Goal: Task Accomplishment & Management: Manage account settings

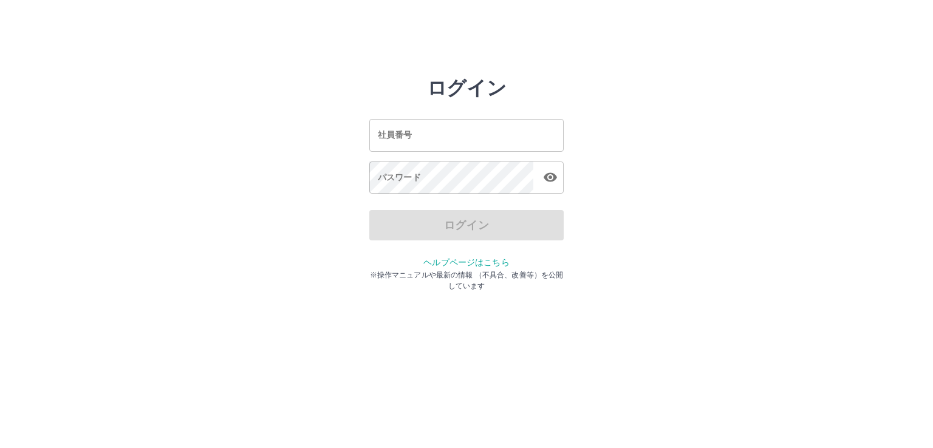
click at [497, 136] on input "社員番号" at bounding box center [466, 135] width 194 height 32
type input "*******"
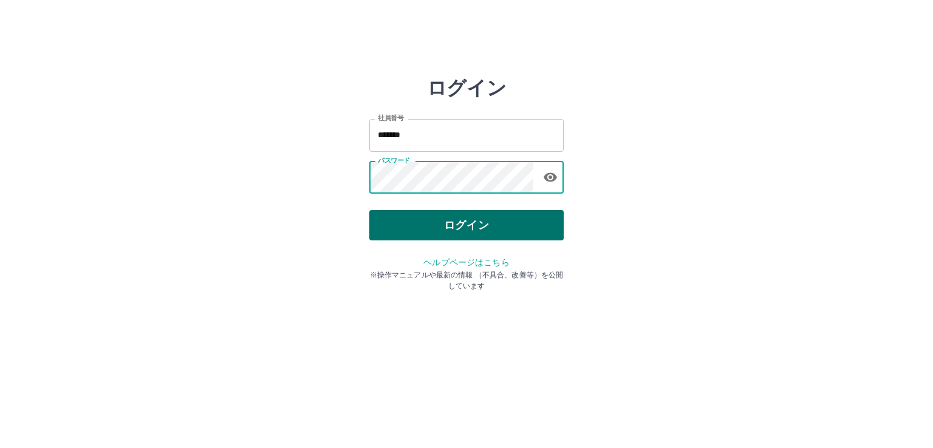
click at [478, 221] on button "ログイン" at bounding box center [466, 225] width 194 height 30
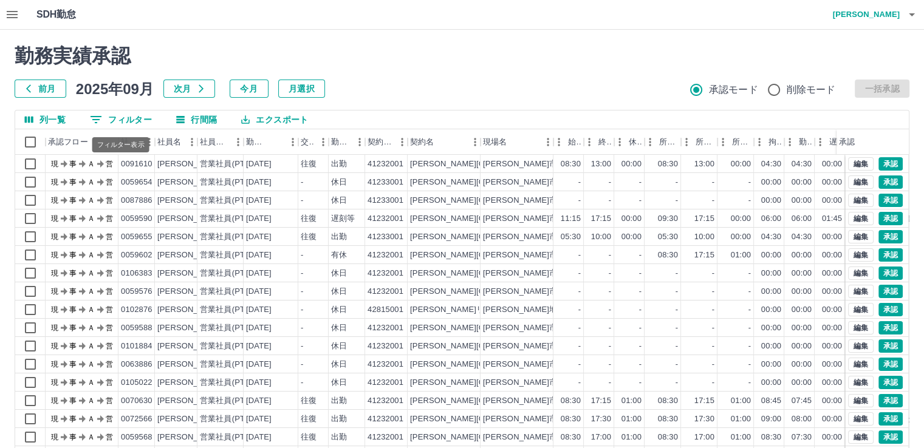
click at [109, 119] on button "0 フィルター" at bounding box center [120, 120] width 81 height 18
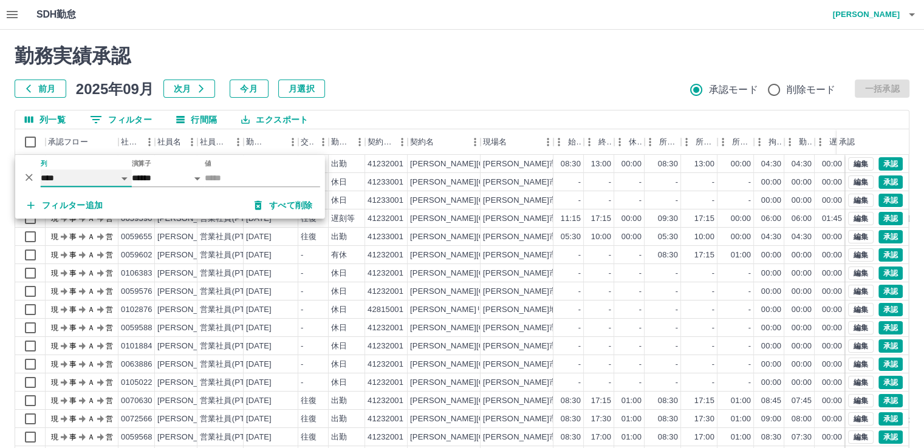
click at [96, 177] on select "**** *** **** *** *** **** ***** *** *** ** ** ** **** **** **** ** ** *** ****…" at bounding box center [86, 178] width 91 height 18
click at [41, 169] on select "**** *** **** *** *** **** ***** *** *** ** ** ** **** **** **** ** ** *** ****…" at bounding box center [86, 178] width 91 height 18
select select "**********"
select select "*****"
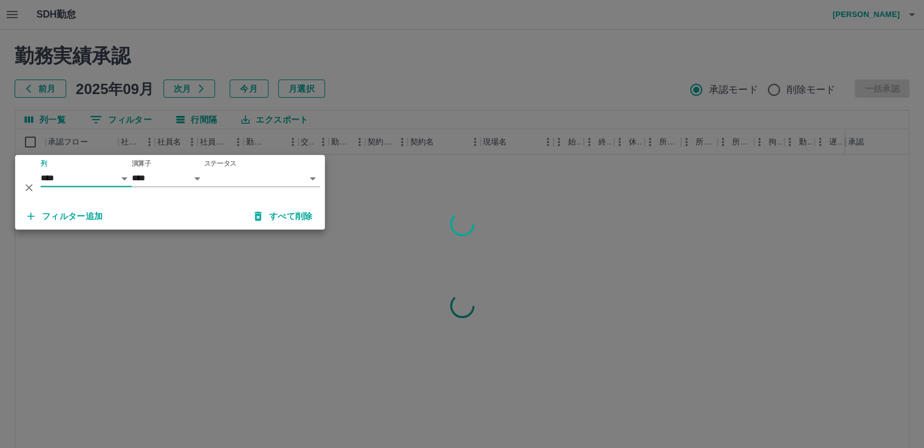
click at [241, 182] on body "SDH勤怠 [PERSON_NAME] 勤務実績承認 前月 [DATE] 次月 今月 月選択 承認モード 削除モード 一括承認 列一覧 0 フィルター 行間隔…" at bounding box center [462, 256] width 924 height 513
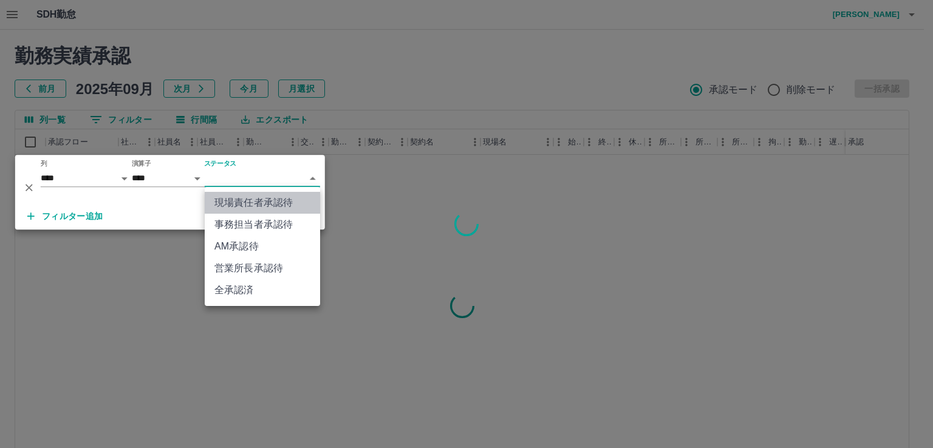
click at [252, 202] on li "現場責任者承認待" at bounding box center [262, 203] width 115 height 22
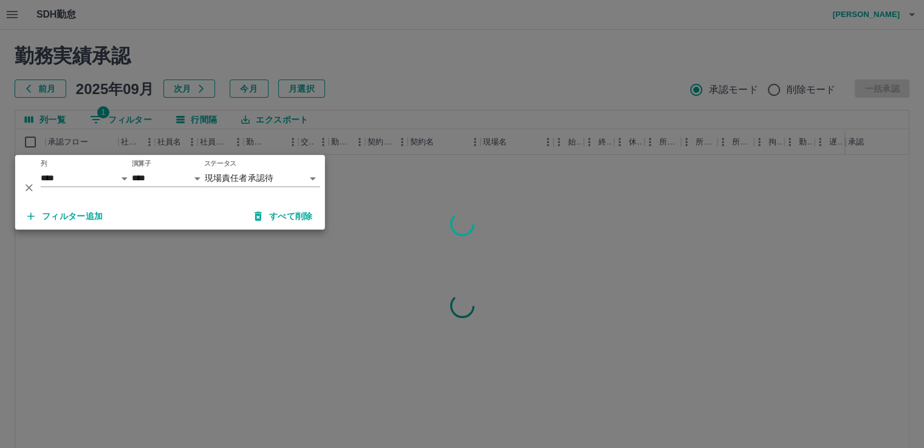
click at [353, 86] on div at bounding box center [462, 224] width 924 height 448
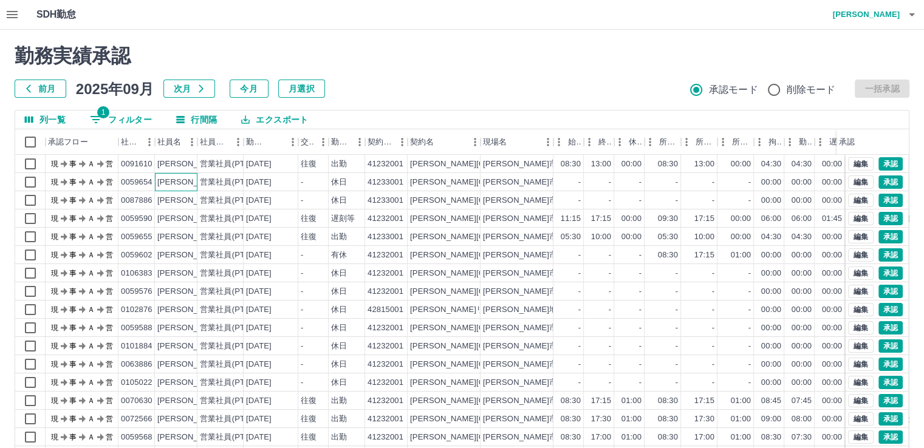
click at [177, 181] on div "[PERSON_NAME]" at bounding box center [190, 183] width 66 height 12
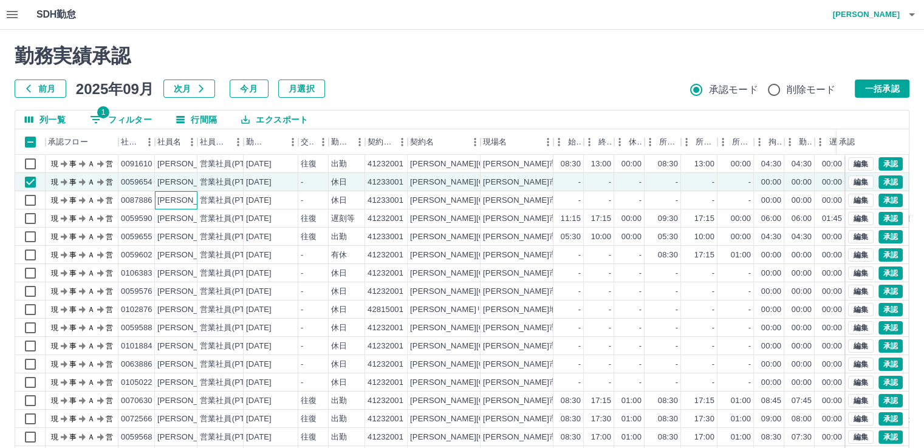
click at [178, 200] on div "[PERSON_NAME]" at bounding box center [190, 201] width 66 height 12
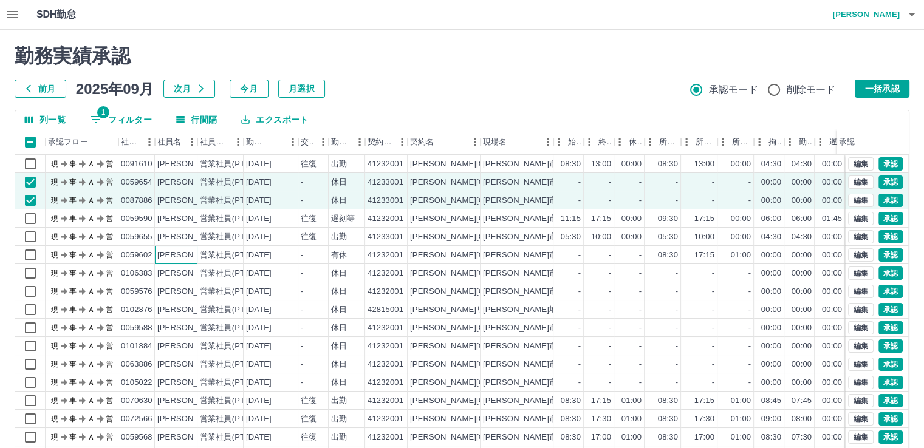
click at [180, 258] on div "[PERSON_NAME]" at bounding box center [190, 256] width 66 height 12
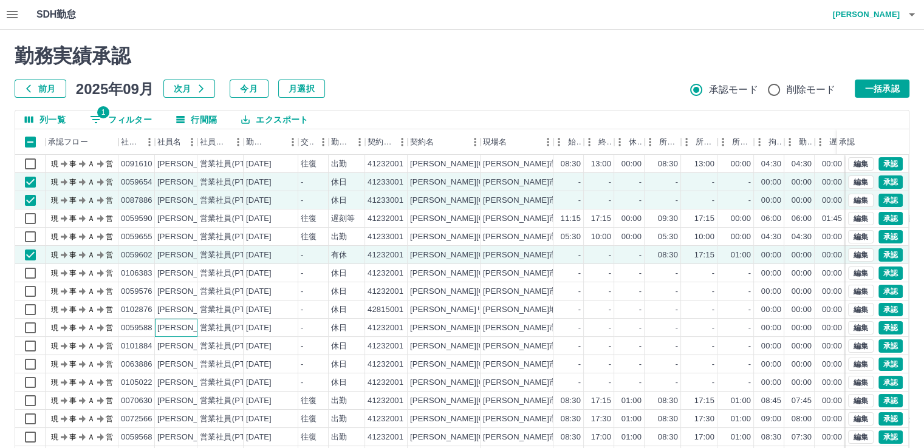
click at [187, 329] on div "[PERSON_NAME]" at bounding box center [190, 329] width 66 height 12
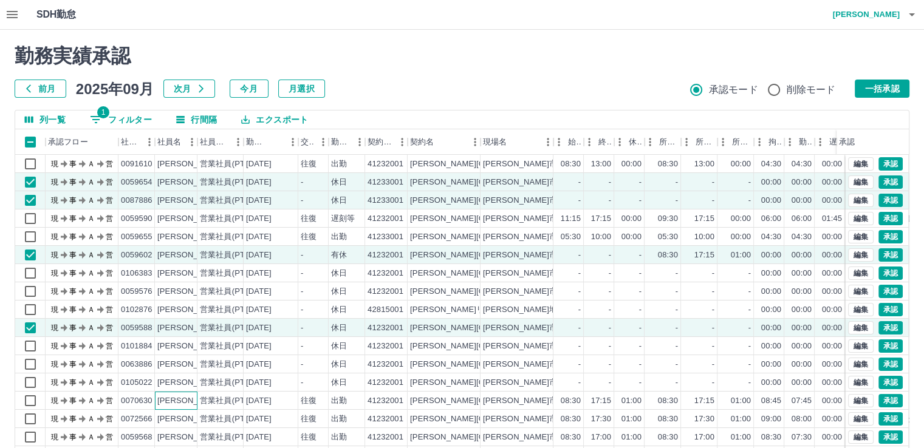
click at [185, 402] on div "[PERSON_NAME]" at bounding box center [190, 401] width 66 height 12
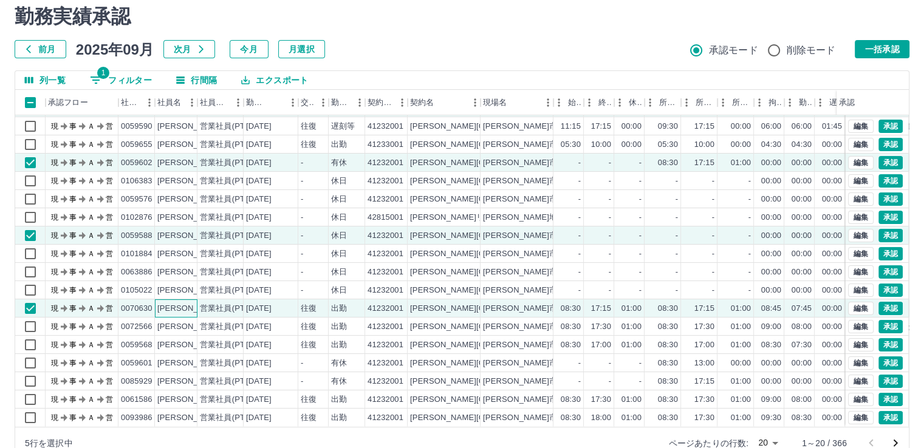
scroll to position [66, 0]
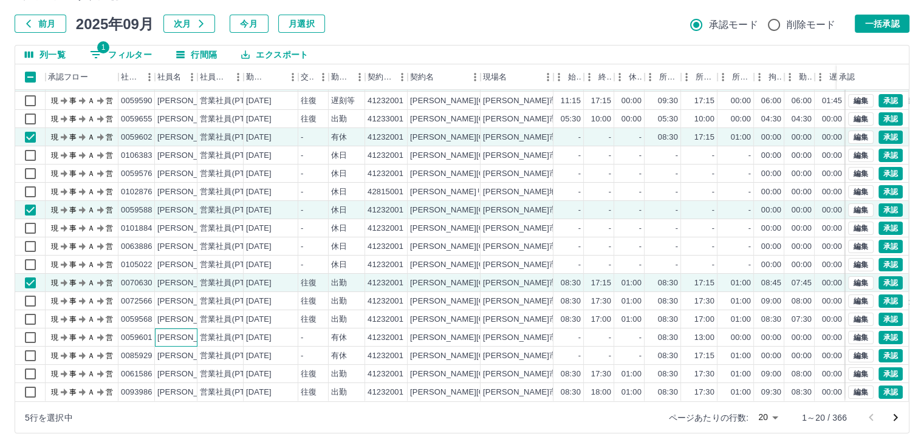
click at [192, 332] on div "[PERSON_NAME]" at bounding box center [190, 338] width 66 height 12
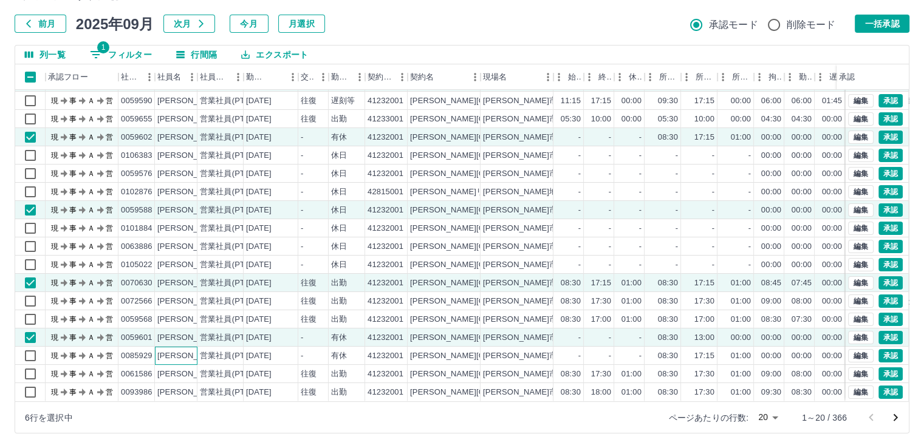
click at [192, 351] on div "[PERSON_NAME]" at bounding box center [190, 357] width 66 height 12
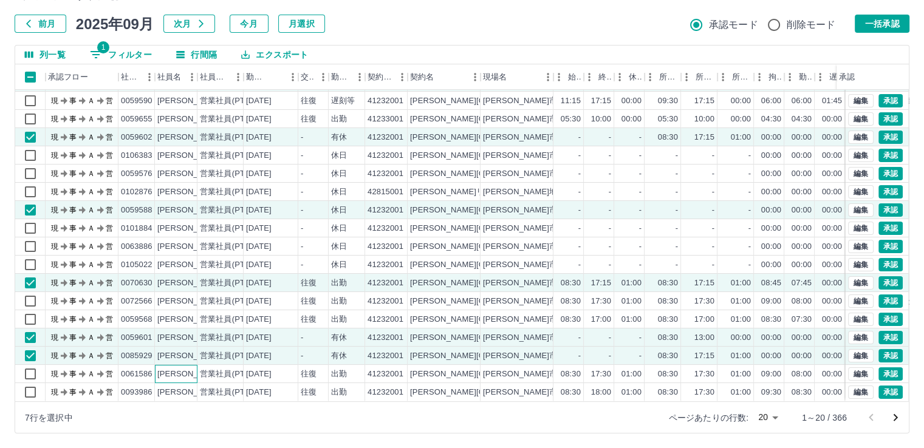
click at [190, 369] on div "[PERSON_NAME]" at bounding box center [190, 375] width 66 height 12
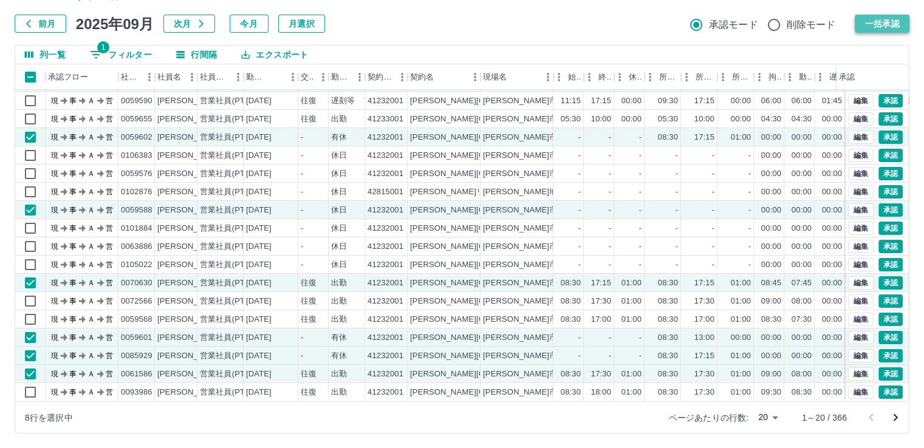
click at [897, 21] on button "一括承認" at bounding box center [882, 24] width 55 height 18
click at [774, 419] on body "SDH勤怠 [PERSON_NAME] 勤務実績承認 前月 [DATE] 次月 今月 月選択 承認モード 削除モード 一括承認 列一覧 1 フィルター 行間隔…" at bounding box center [462, 191] width 924 height 513
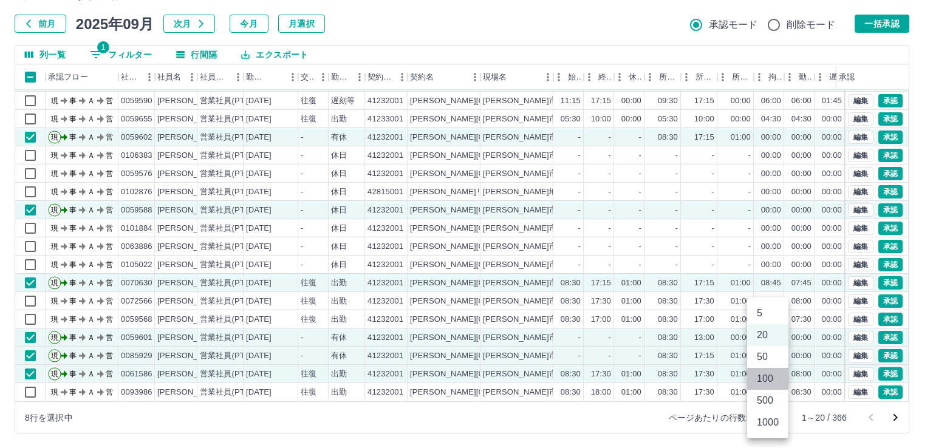
click at [770, 382] on li "100" at bounding box center [767, 379] width 41 height 22
type input "***"
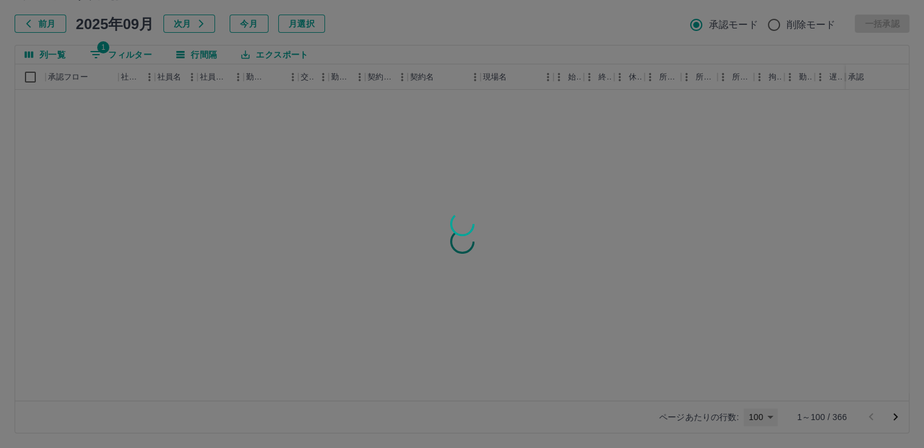
scroll to position [0, 0]
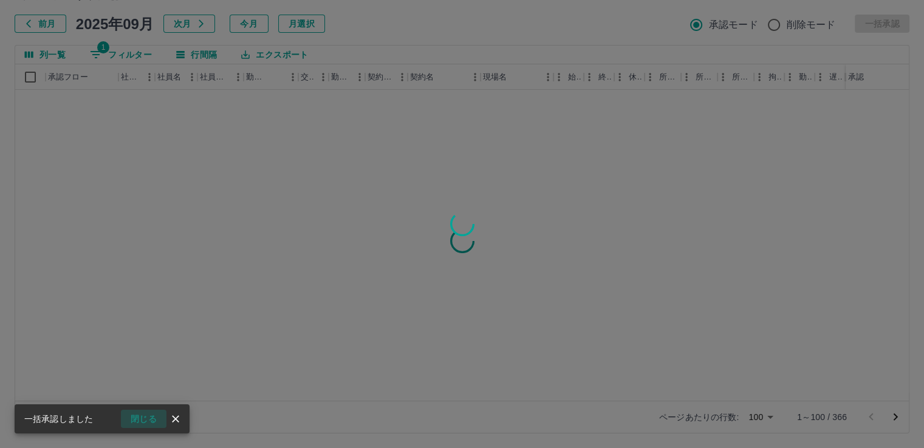
click at [148, 420] on button "閉じる" at bounding box center [144, 419] width 46 height 18
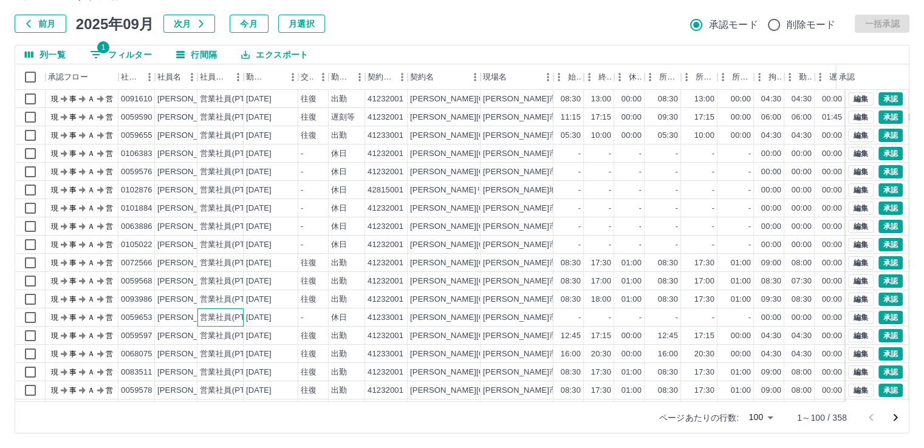
click at [218, 318] on div "営業社員(PT契約)" at bounding box center [232, 318] width 64 height 12
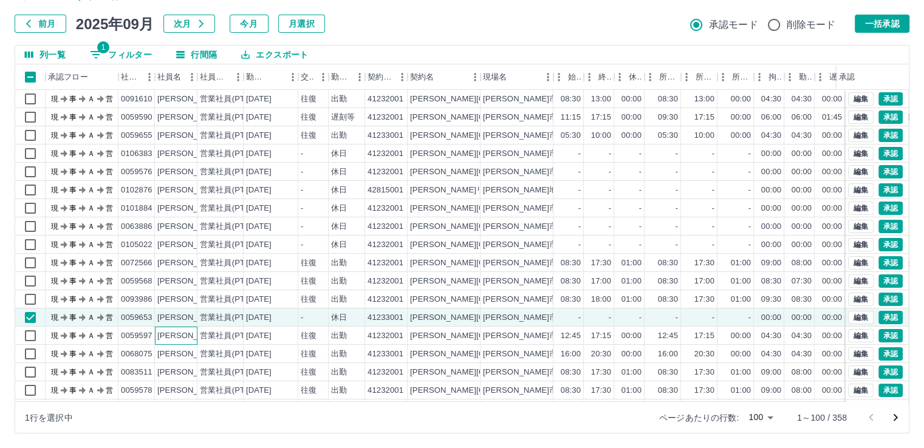
click at [185, 336] on div "[PERSON_NAME]" at bounding box center [190, 336] width 66 height 12
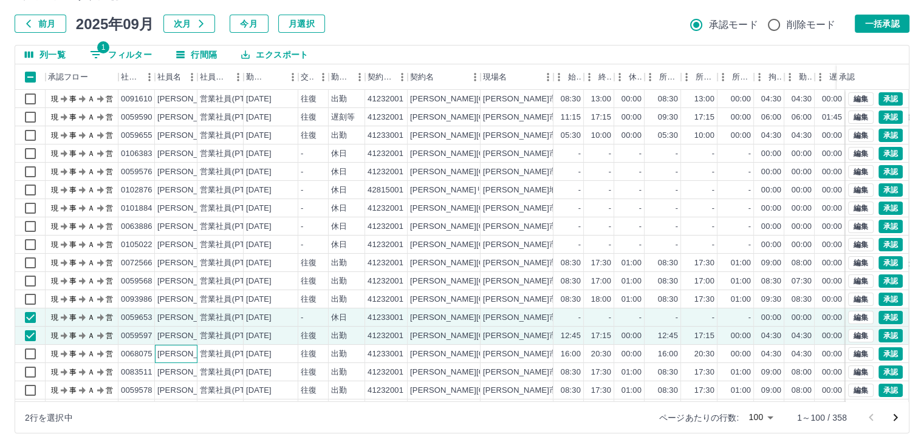
click at [186, 353] on div "[PERSON_NAME]" at bounding box center [190, 355] width 66 height 12
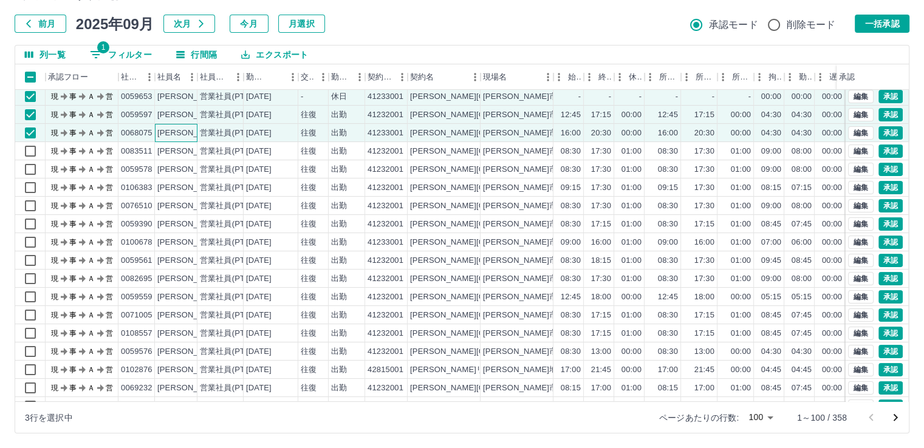
scroll to position [243, 0]
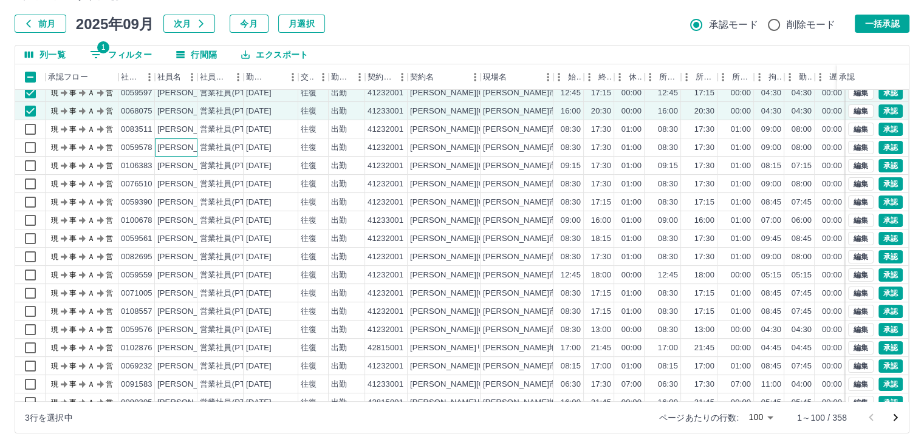
click at [191, 148] on div "[PERSON_NAME]" at bounding box center [190, 148] width 66 height 12
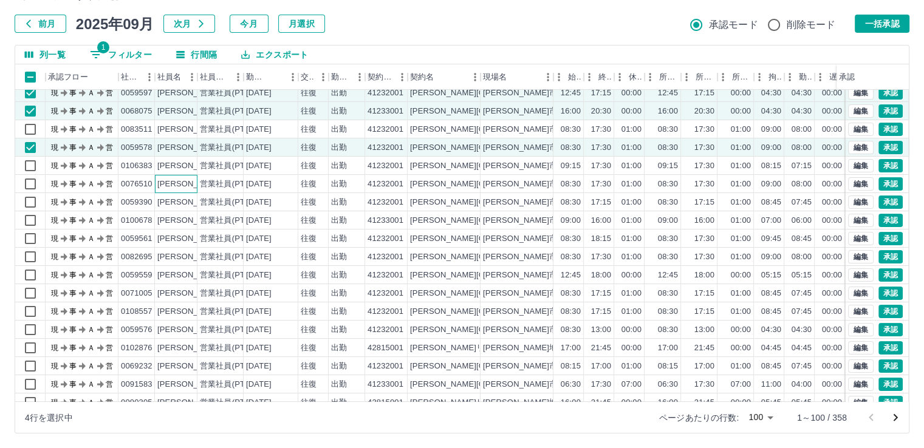
click at [187, 186] on div "[PERSON_NAME]" at bounding box center [190, 185] width 66 height 12
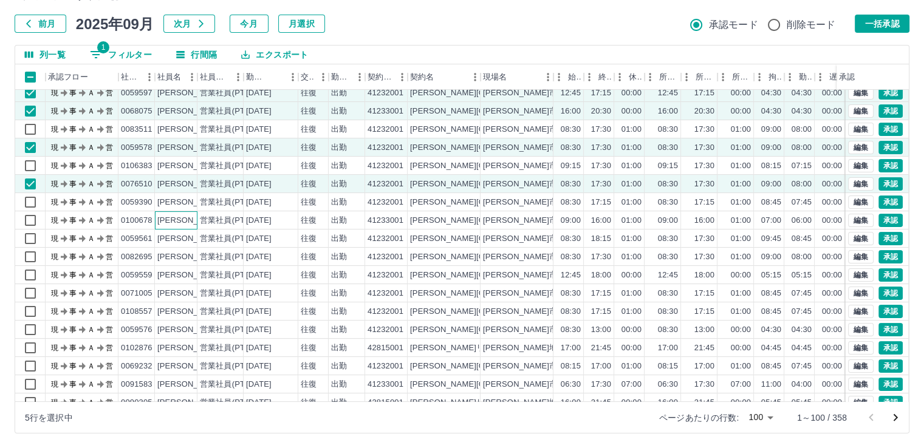
click at [186, 220] on div "[PERSON_NAME]" at bounding box center [190, 221] width 66 height 12
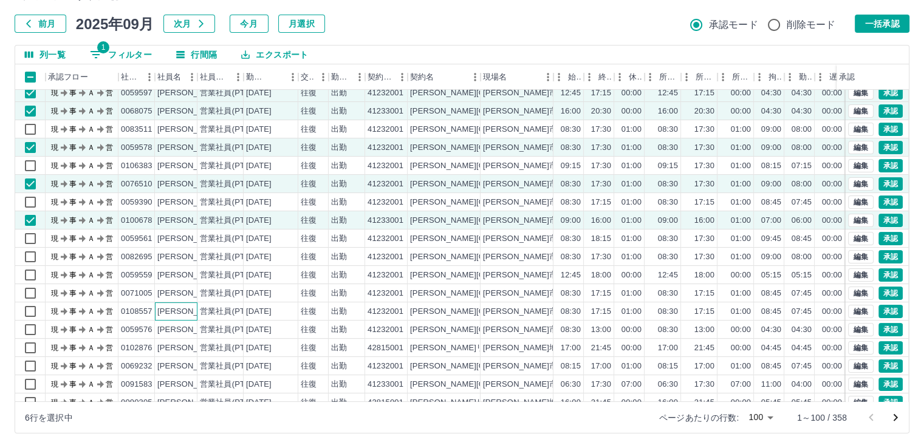
click at [190, 312] on div "[PERSON_NAME]" at bounding box center [190, 312] width 66 height 12
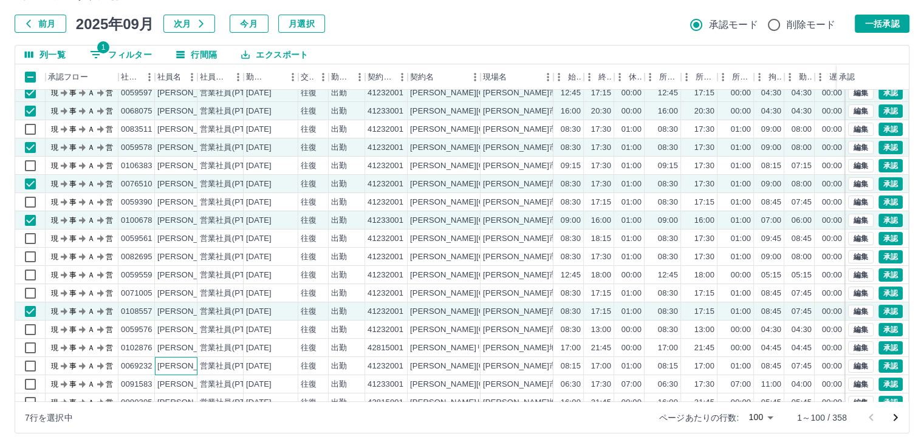
click at [185, 364] on div "[PERSON_NAME]" at bounding box center [190, 367] width 66 height 12
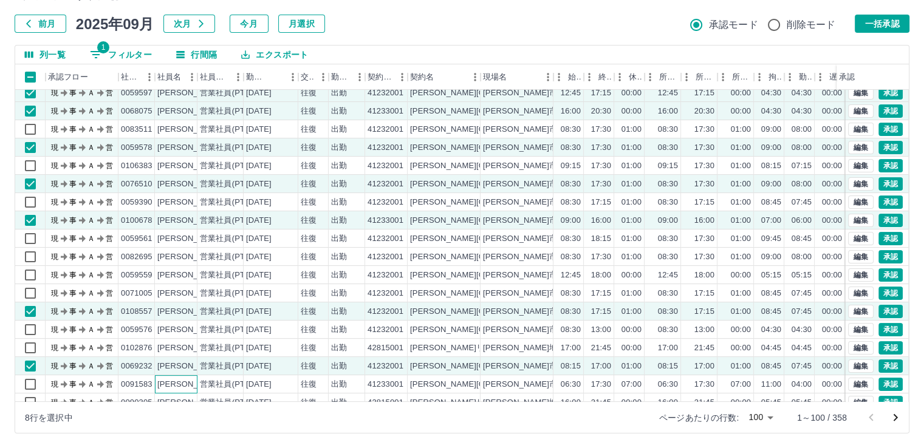
click at [185, 385] on div "[PERSON_NAME]" at bounding box center [190, 385] width 66 height 12
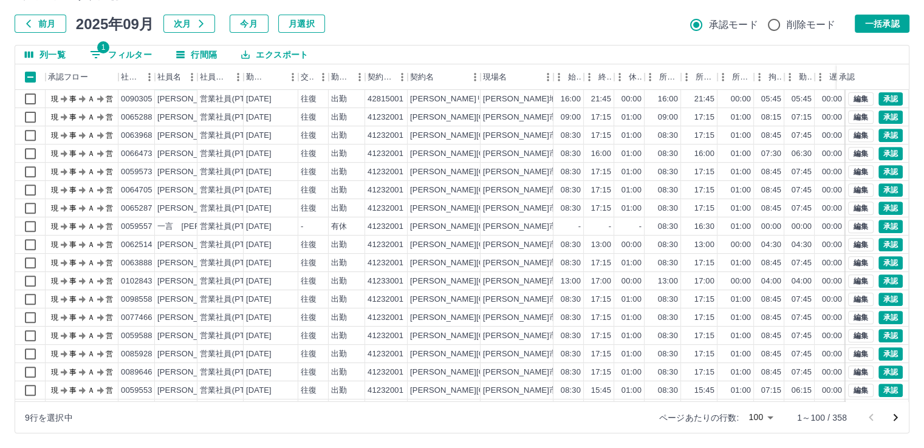
scroll to position [486, 0]
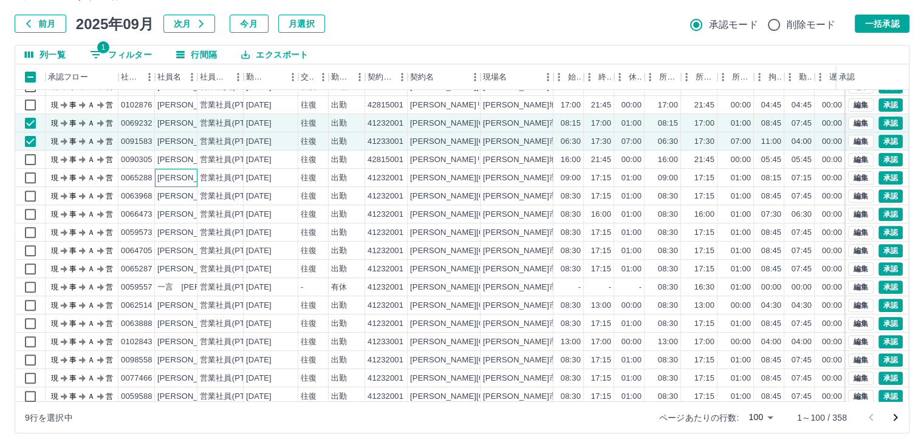
click at [189, 178] on div "[PERSON_NAME]" at bounding box center [190, 179] width 66 height 12
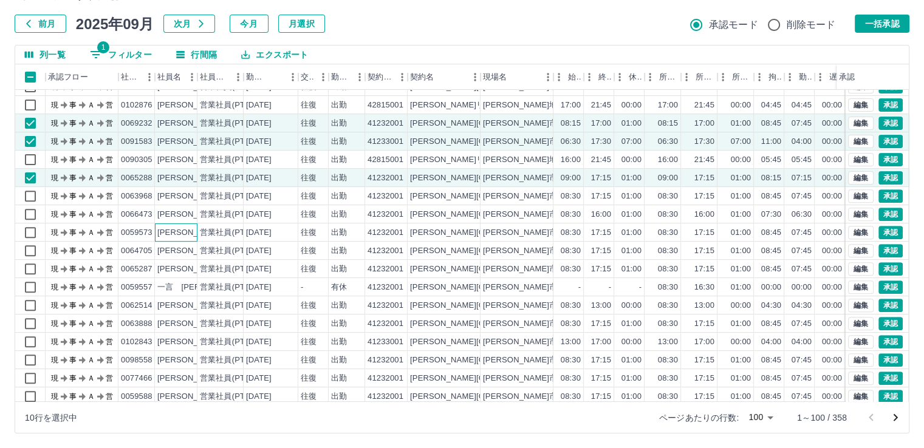
click at [190, 233] on div "[PERSON_NAME]" at bounding box center [190, 233] width 66 height 12
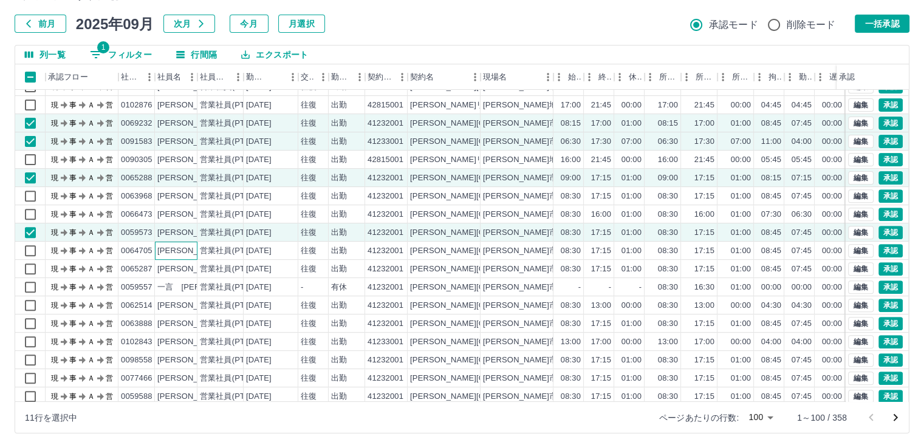
click at [185, 247] on div "[PERSON_NAME]" at bounding box center [190, 251] width 66 height 12
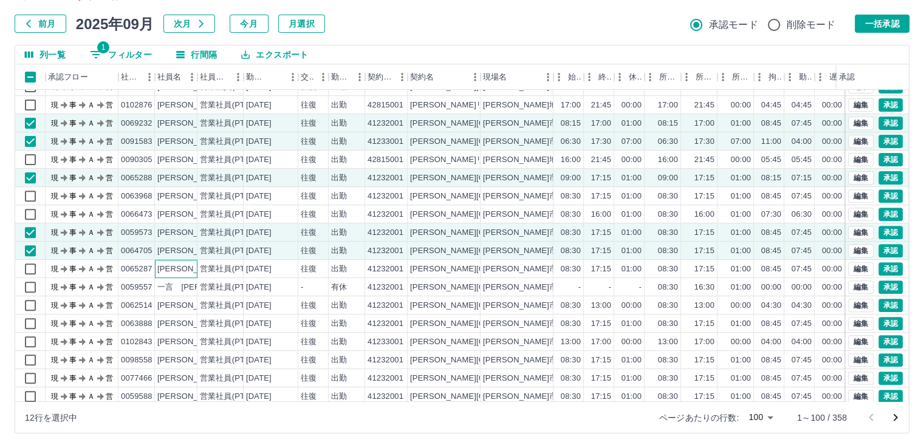
click at [185, 267] on div "[PERSON_NAME]" at bounding box center [190, 270] width 66 height 12
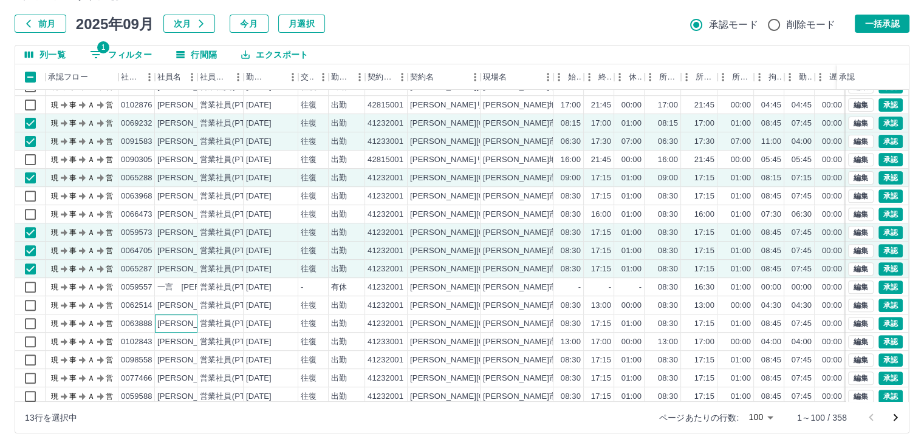
click at [186, 323] on div "[PERSON_NAME]" at bounding box center [190, 324] width 66 height 12
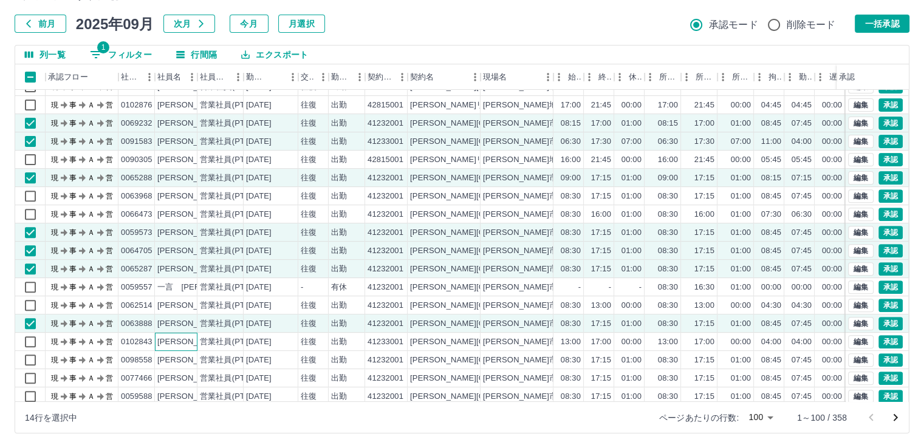
click at [188, 338] on div "[PERSON_NAME]" at bounding box center [190, 343] width 66 height 12
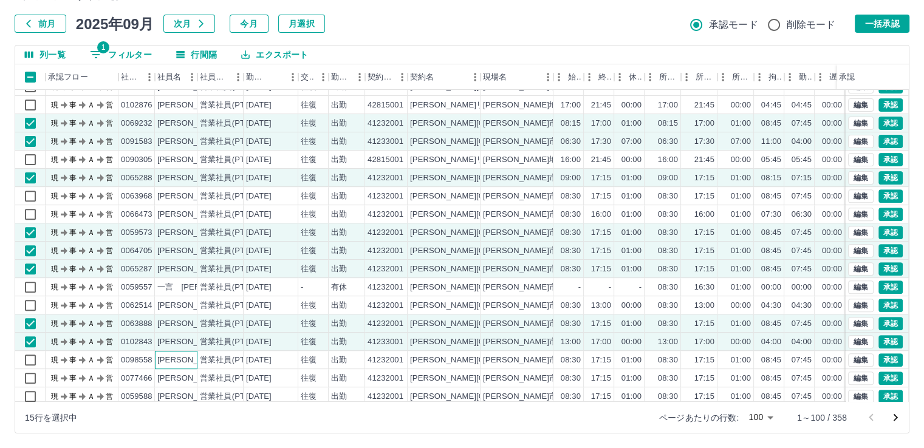
click at [190, 358] on div "[PERSON_NAME]" at bounding box center [190, 361] width 66 height 12
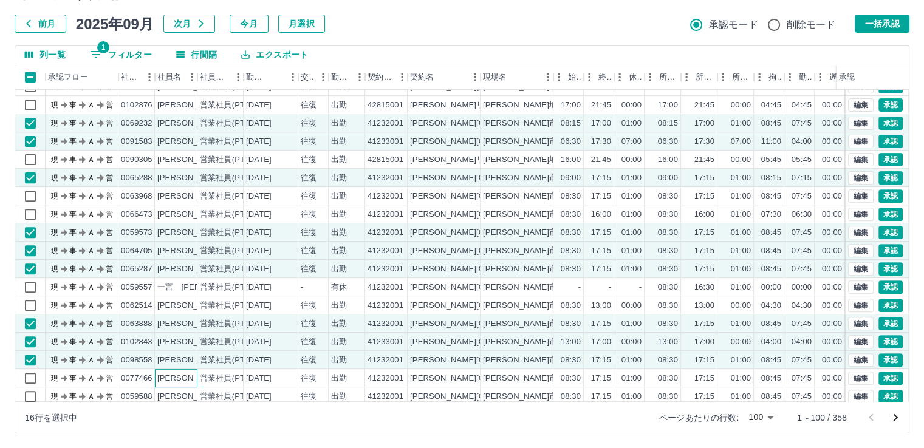
click at [190, 378] on div "[PERSON_NAME]" at bounding box center [190, 379] width 66 height 12
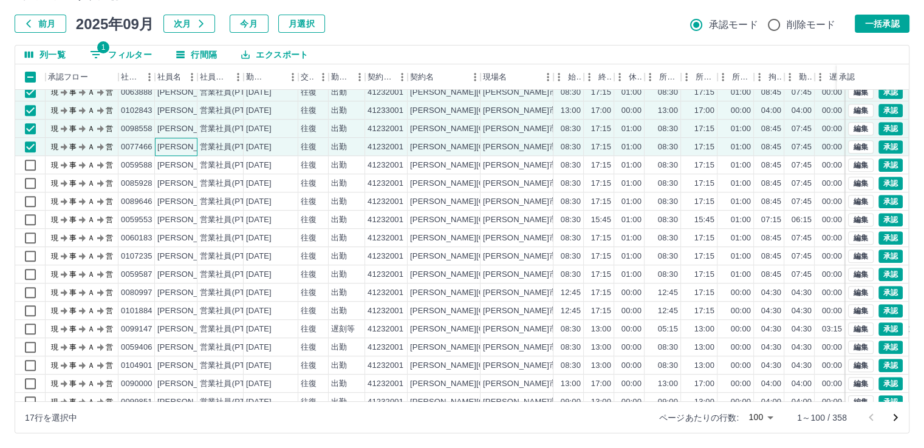
scroll to position [729, 0]
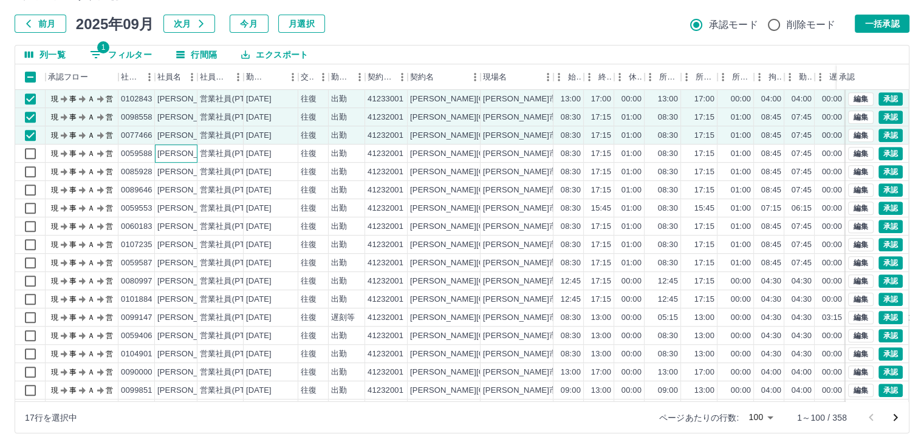
click at [191, 150] on div "[PERSON_NAME]" at bounding box center [190, 154] width 66 height 12
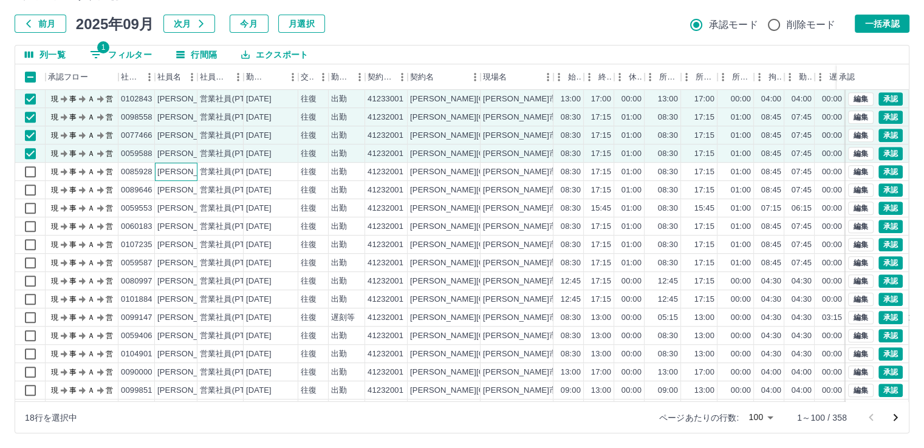
click at [191, 171] on div "[PERSON_NAME]" at bounding box center [190, 172] width 66 height 12
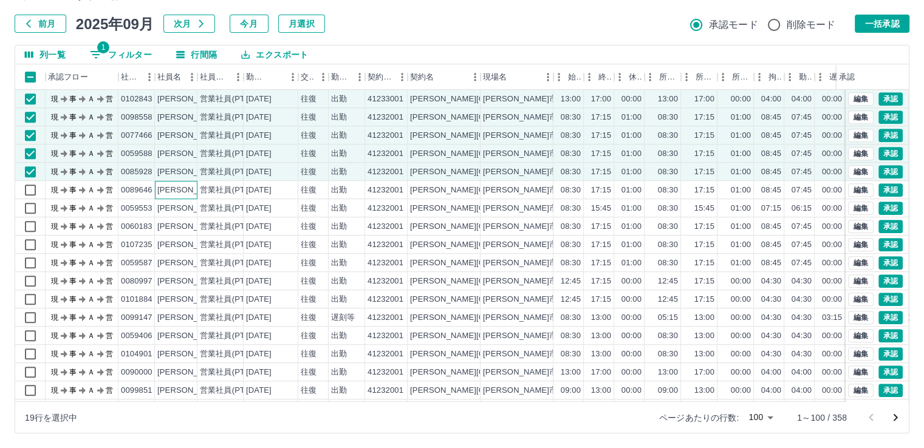
click at [191, 188] on div "[PERSON_NAME]" at bounding box center [190, 191] width 66 height 12
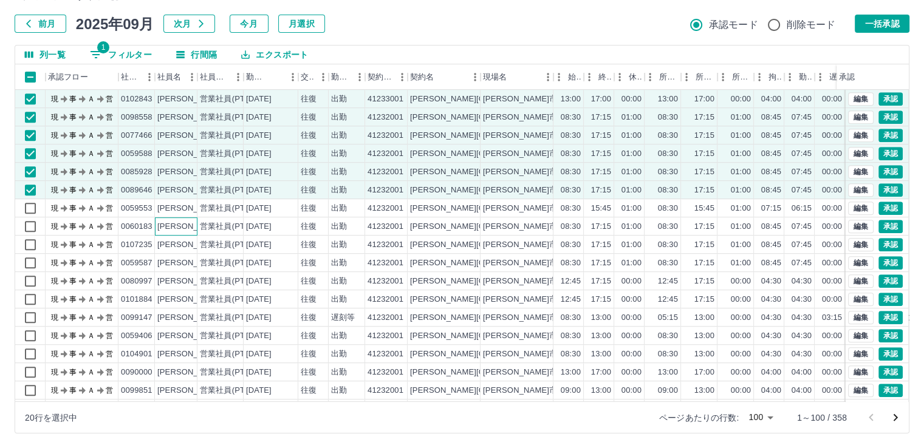
click at [187, 226] on div "[PERSON_NAME]" at bounding box center [190, 227] width 66 height 12
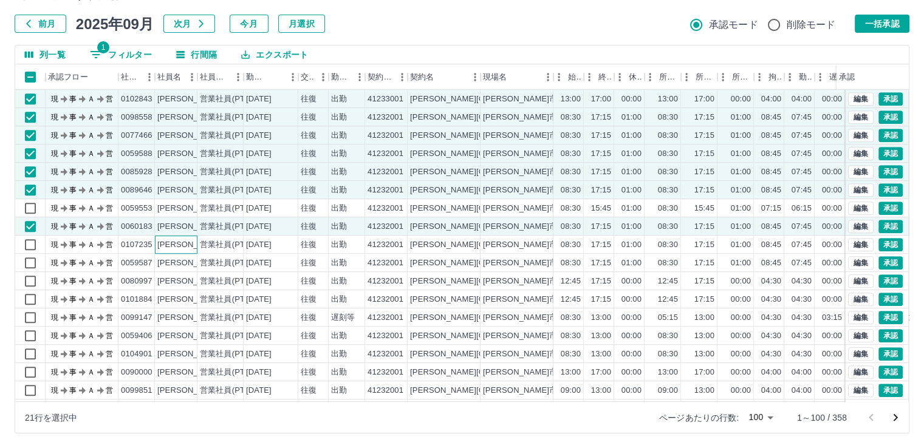
click at [185, 247] on div "[PERSON_NAME]" at bounding box center [190, 245] width 66 height 12
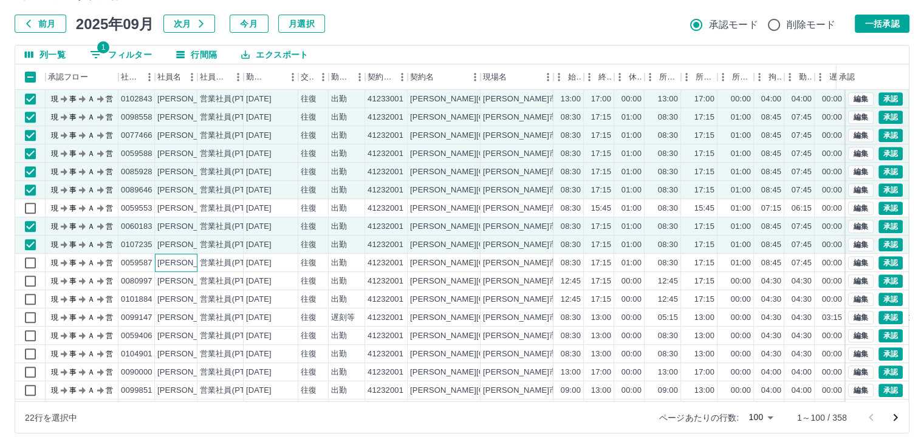
click at [185, 261] on div "[PERSON_NAME]" at bounding box center [190, 264] width 66 height 12
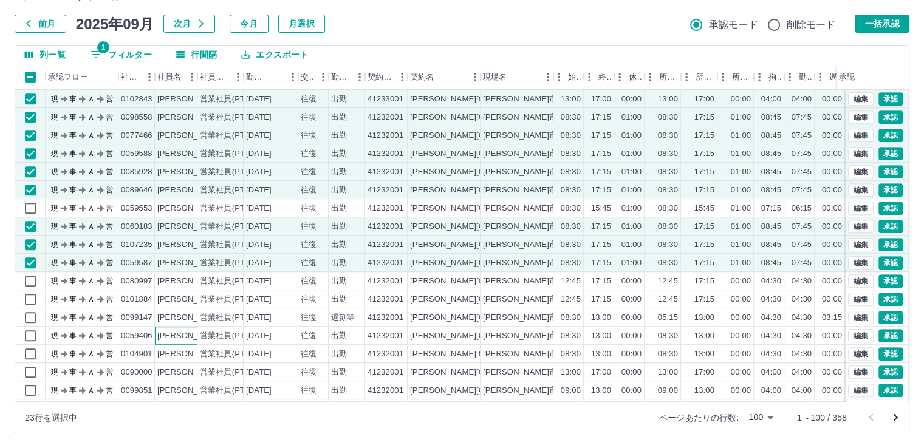
click at [192, 338] on div "[PERSON_NAME]" at bounding box center [190, 336] width 66 height 12
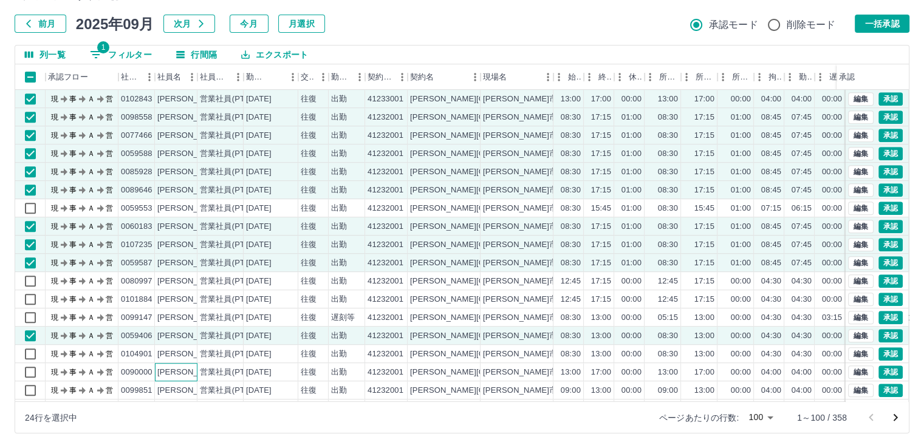
click at [190, 374] on div "[PERSON_NAME]" at bounding box center [190, 373] width 66 height 12
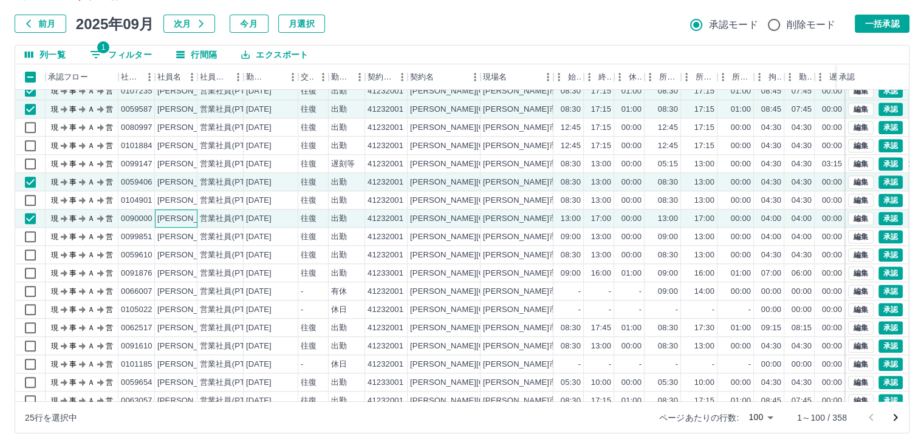
scroll to position [911, 0]
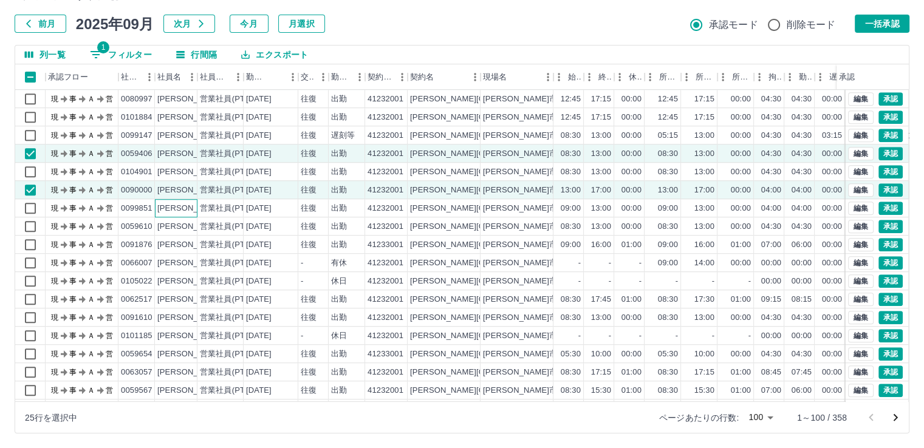
click at [189, 205] on div "[PERSON_NAME]" at bounding box center [190, 209] width 66 height 12
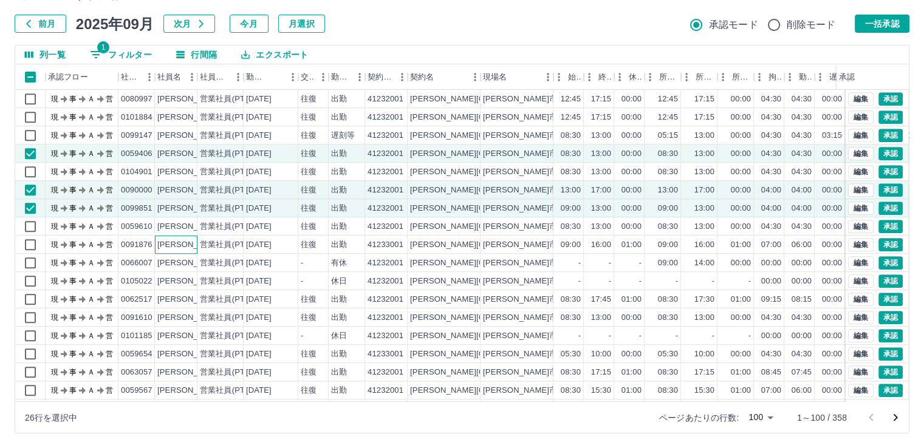
click at [190, 244] on div "[PERSON_NAME]" at bounding box center [190, 245] width 66 height 12
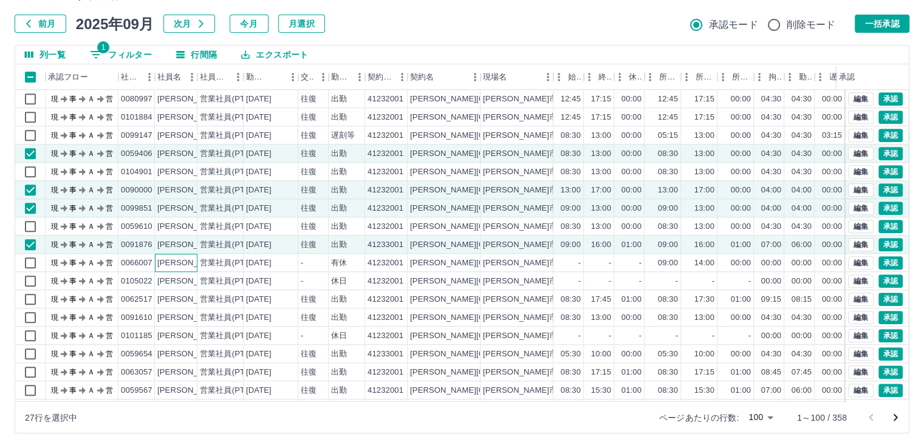
click at [181, 264] on div "[PERSON_NAME]" at bounding box center [190, 264] width 66 height 12
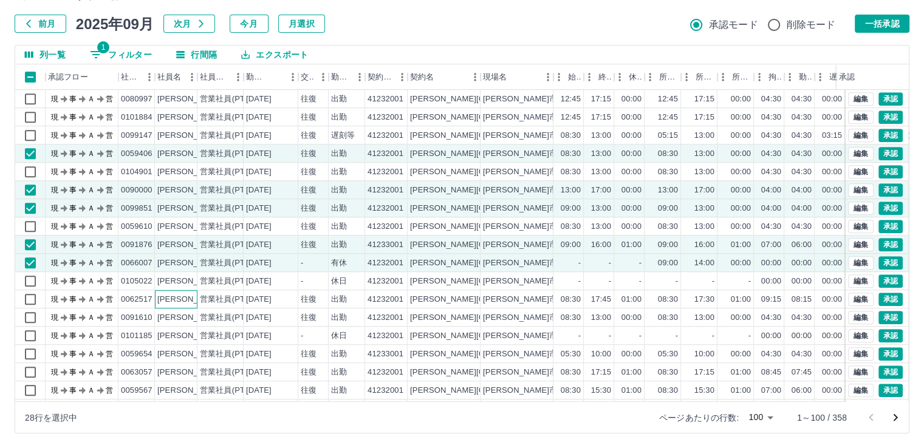
click at [182, 300] on div "[PERSON_NAME]" at bounding box center [190, 300] width 66 height 12
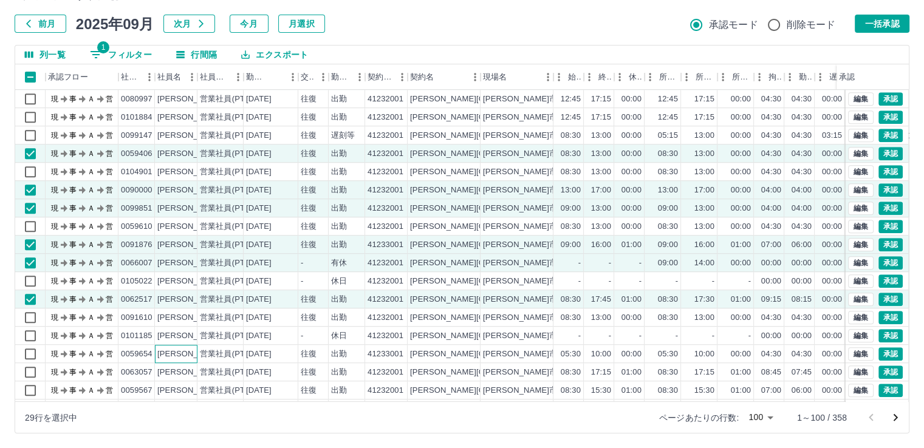
click at [193, 356] on div "[PERSON_NAME]" at bounding box center [190, 355] width 66 height 12
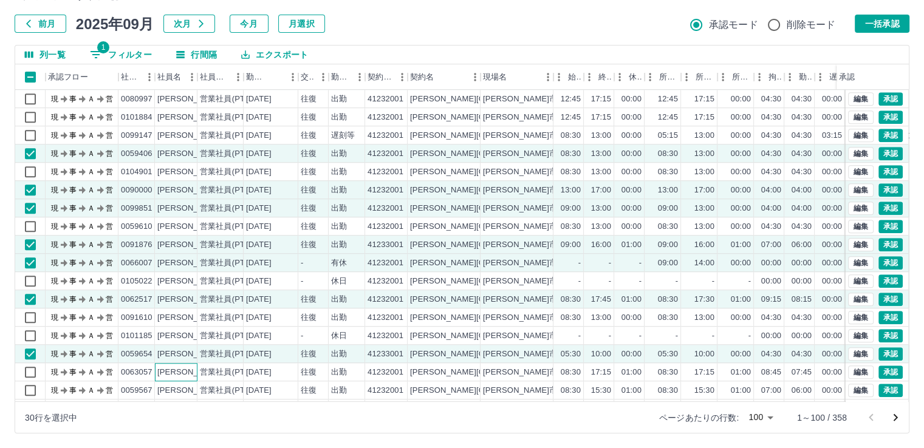
click at [188, 371] on div "[PERSON_NAME]" at bounding box center [190, 373] width 66 height 12
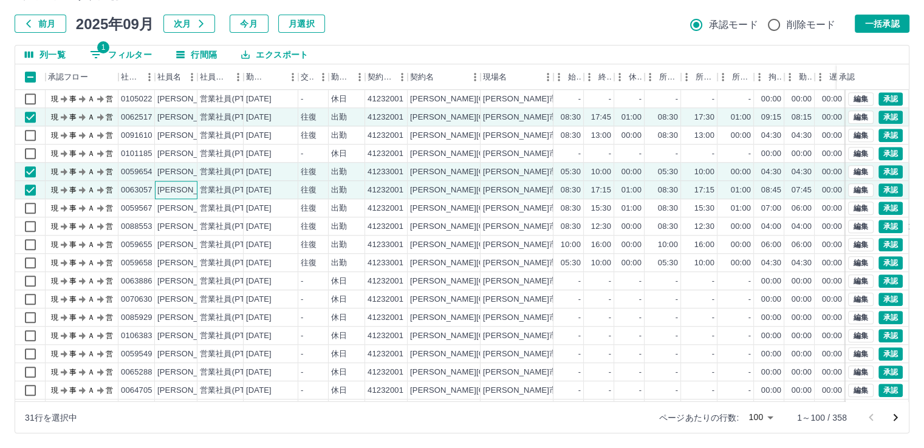
scroll to position [1154, 0]
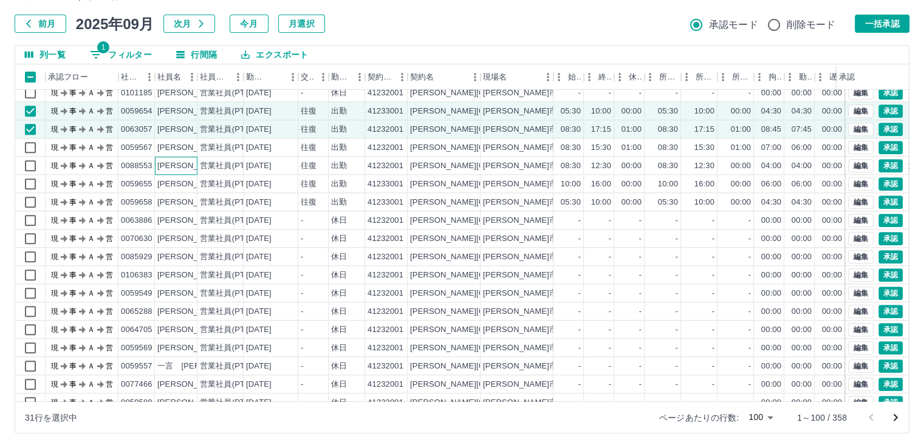
click at [191, 165] on div "[PERSON_NAME]" at bounding box center [190, 166] width 66 height 12
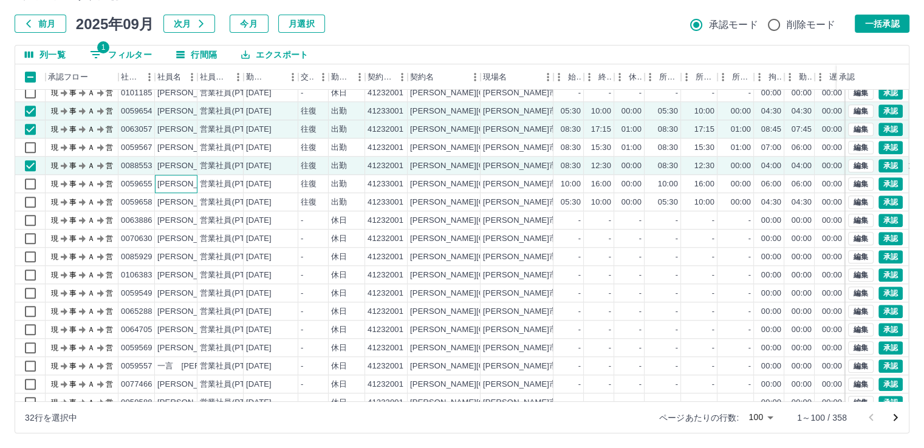
click at [187, 183] on div "[PERSON_NAME]" at bounding box center [190, 185] width 66 height 12
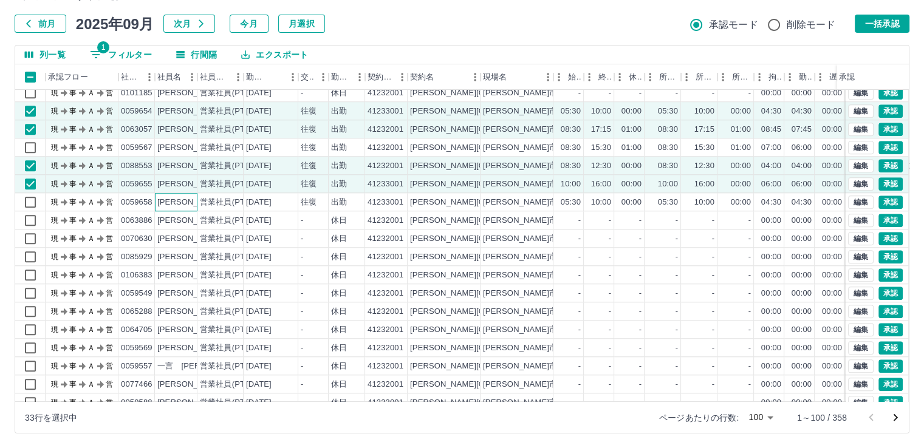
click at [187, 205] on div "[PERSON_NAME]" at bounding box center [190, 203] width 66 height 12
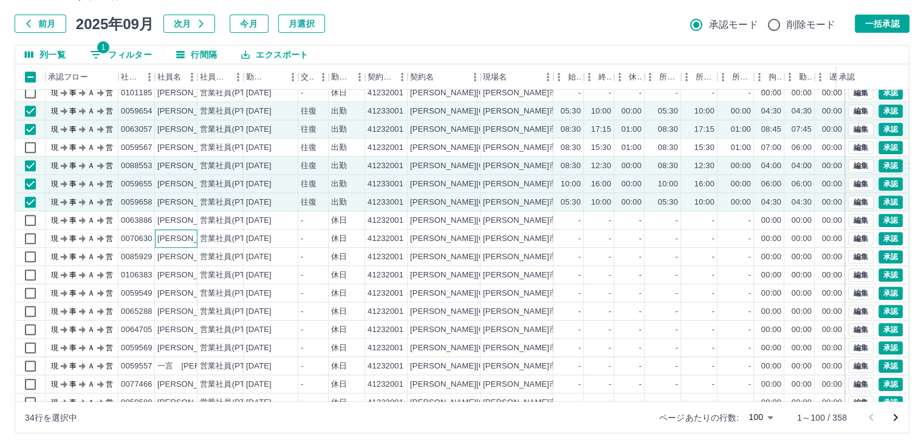
click at [177, 241] on div "[PERSON_NAME]" at bounding box center [190, 239] width 66 height 12
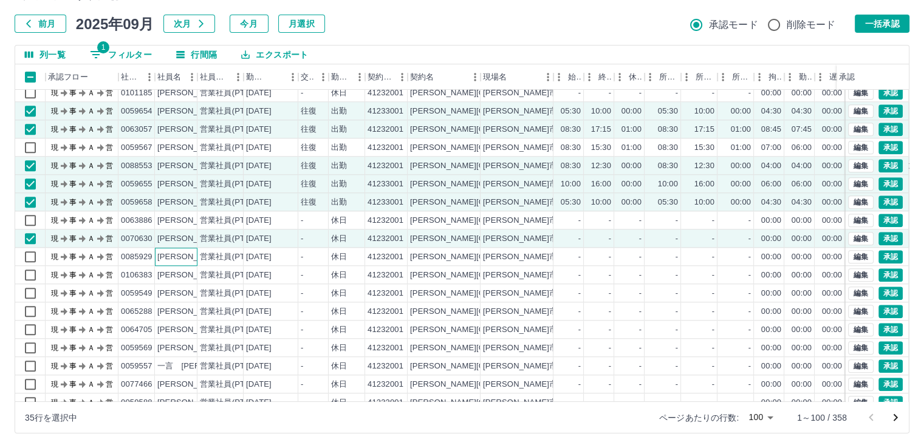
click at [182, 254] on div "[PERSON_NAME]" at bounding box center [190, 257] width 66 height 12
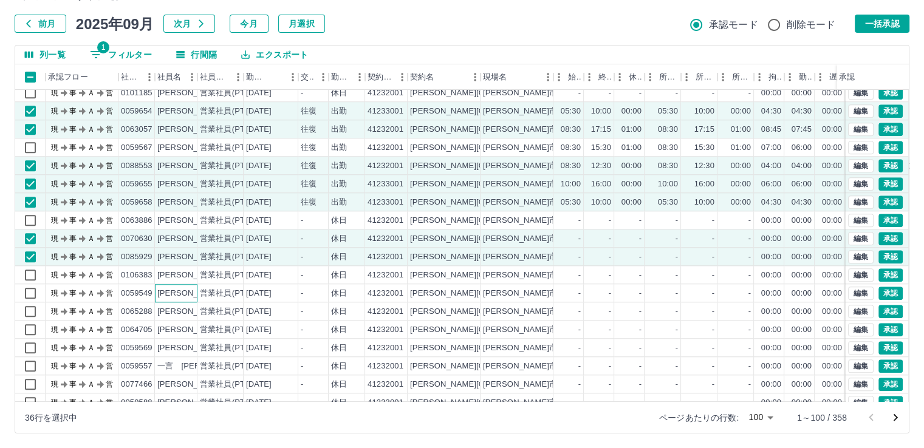
click at [185, 291] on div "[PERSON_NAME]" at bounding box center [190, 294] width 66 height 12
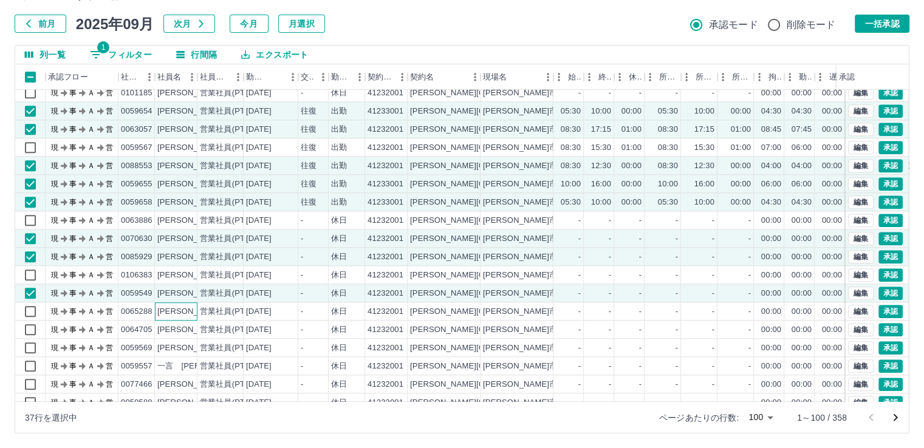
click at [187, 312] on div "[PERSON_NAME]" at bounding box center [190, 312] width 66 height 12
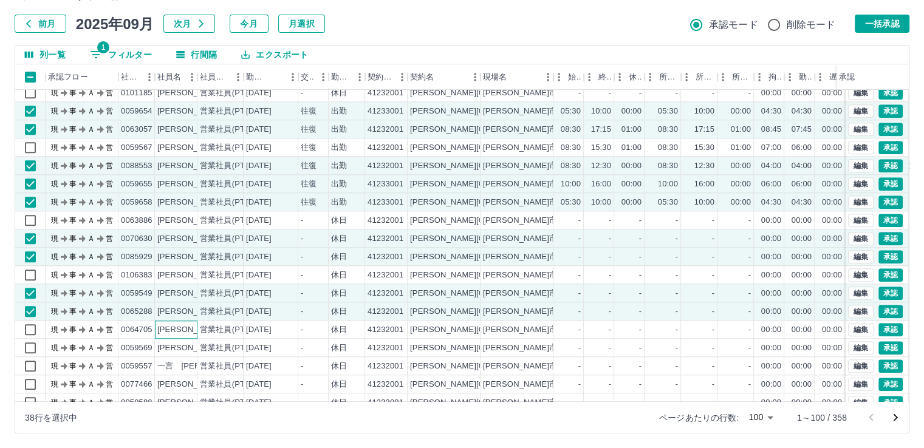
click at [183, 327] on div "[PERSON_NAME]" at bounding box center [190, 330] width 66 height 12
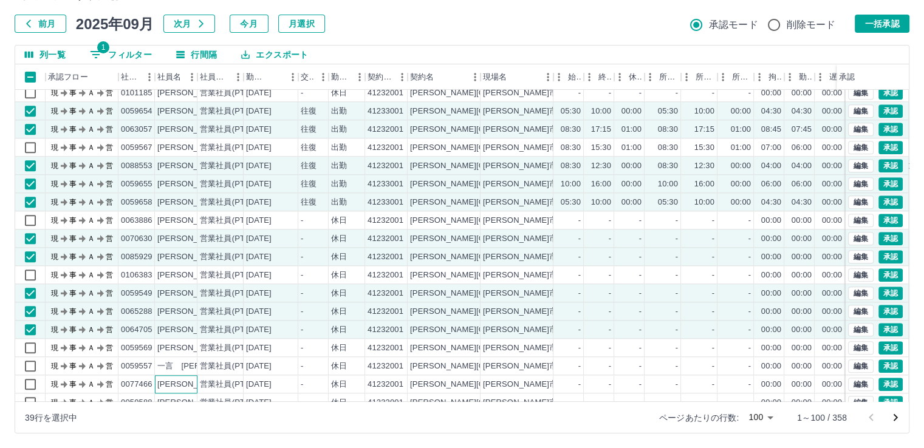
click at [183, 382] on div "[PERSON_NAME]" at bounding box center [190, 385] width 66 height 12
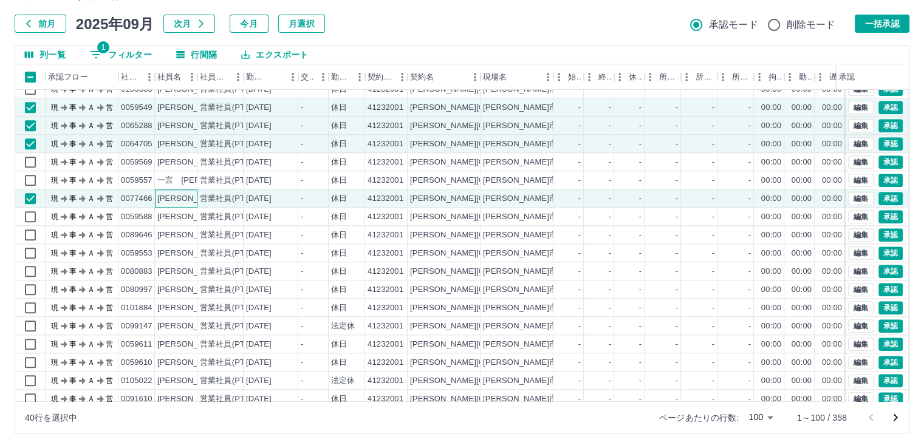
scroll to position [1397, 0]
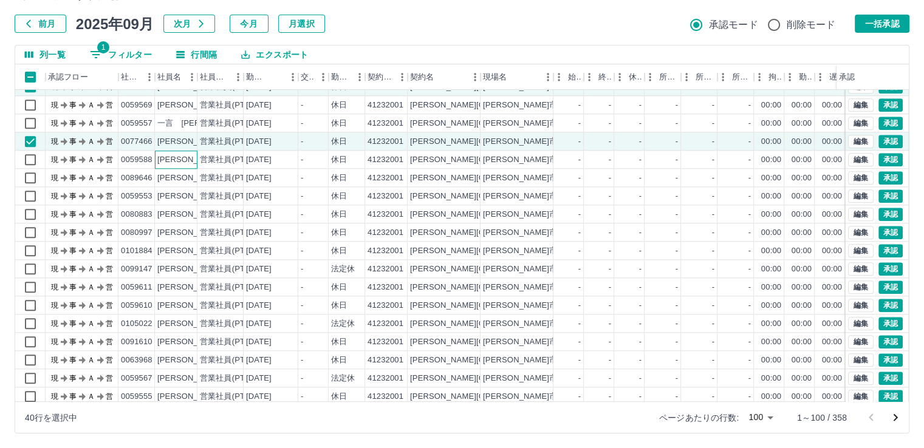
click at [186, 160] on div "[PERSON_NAME]" at bounding box center [190, 160] width 66 height 12
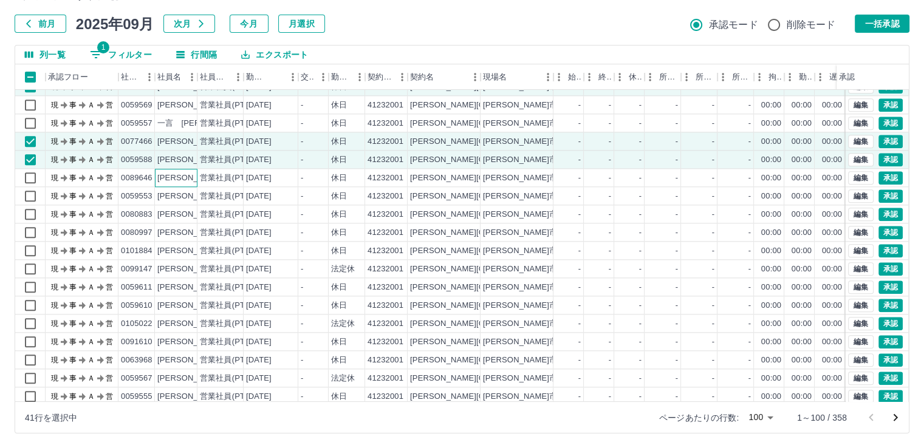
click at [185, 179] on div "[PERSON_NAME]" at bounding box center [190, 179] width 66 height 12
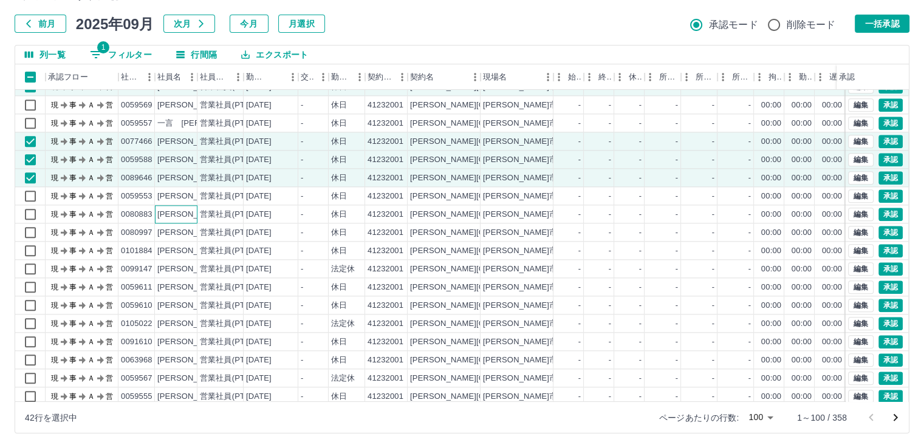
click at [184, 212] on div "[PERSON_NAME]" at bounding box center [190, 215] width 66 height 12
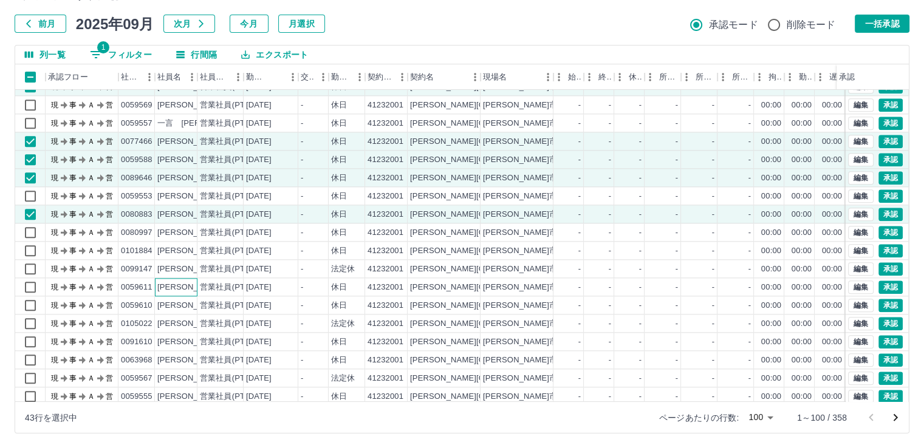
click at [192, 285] on div "[PERSON_NAME]" at bounding box center [190, 288] width 66 height 12
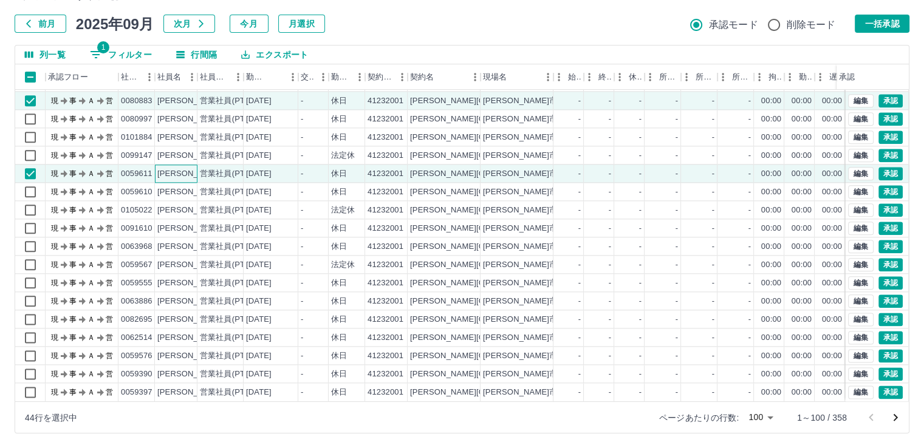
scroll to position [1519, 0]
click at [882, 25] on button "一括承認" at bounding box center [882, 24] width 55 height 18
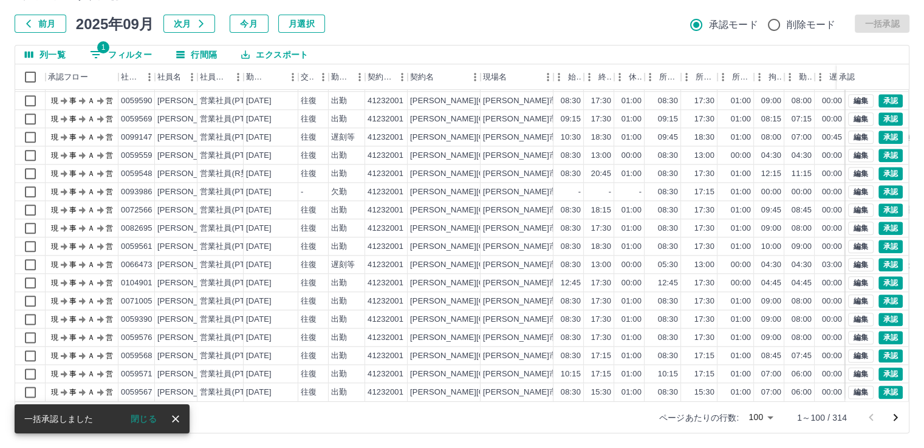
click at [142, 418] on button "閉じる" at bounding box center [144, 419] width 46 height 18
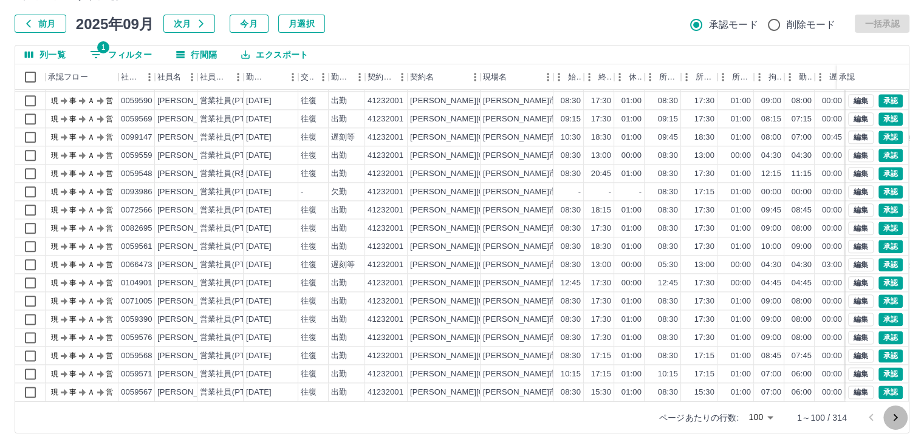
click at [895, 416] on icon "次のページへ" at bounding box center [896, 417] width 4 height 7
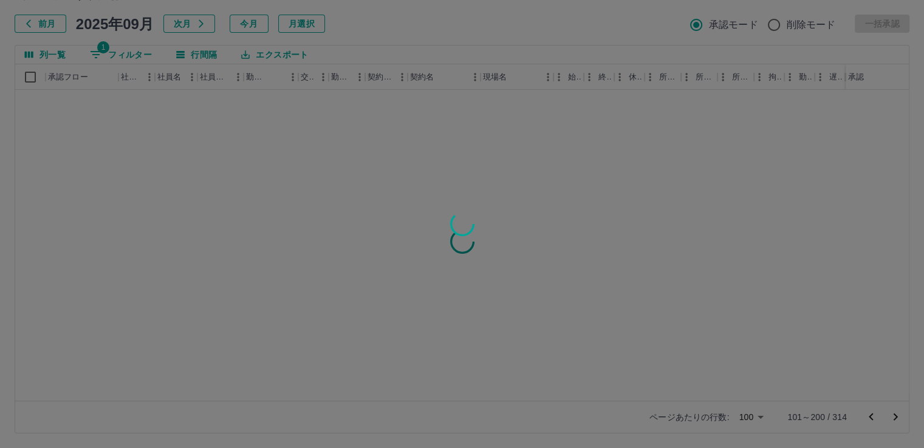
scroll to position [0, 0]
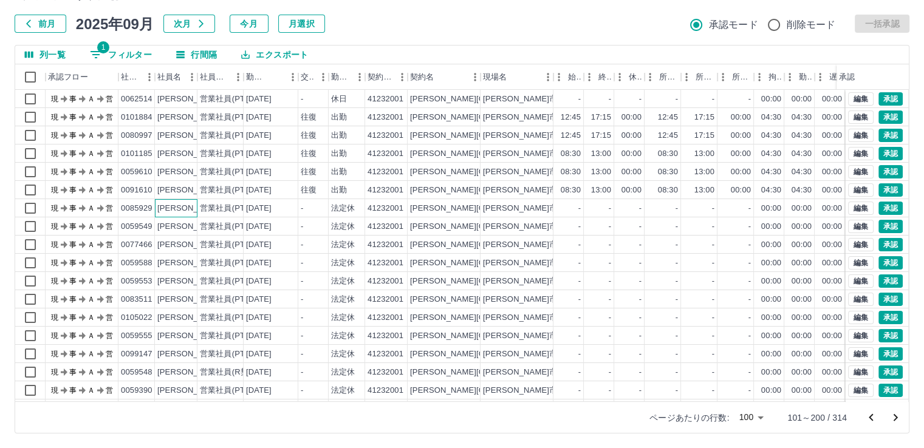
click at [188, 208] on div "[PERSON_NAME]" at bounding box center [190, 209] width 66 height 12
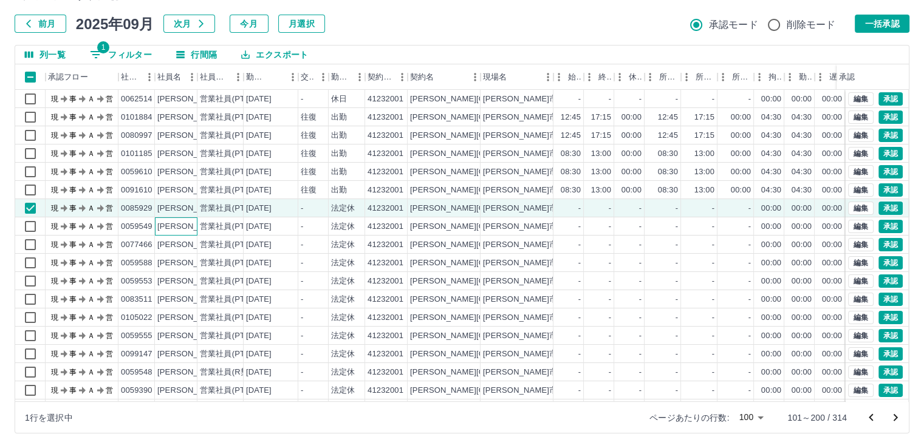
click at [188, 226] on div "[PERSON_NAME]" at bounding box center [190, 227] width 66 height 12
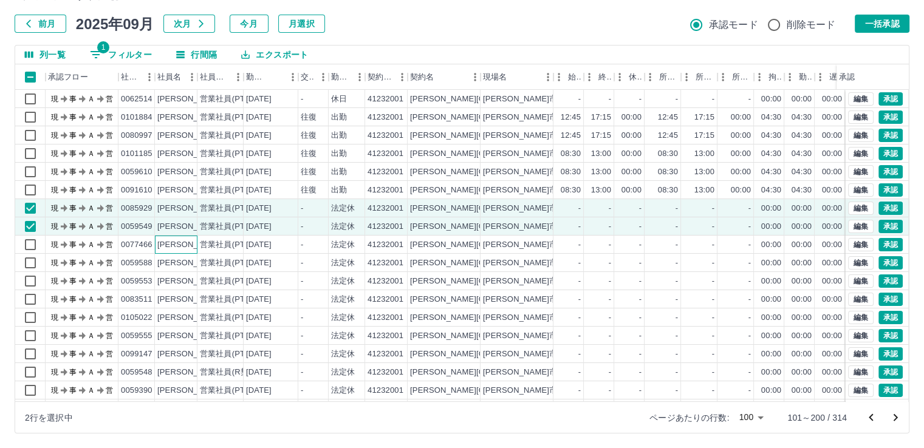
click at [187, 244] on div "[PERSON_NAME]" at bounding box center [190, 245] width 66 height 12
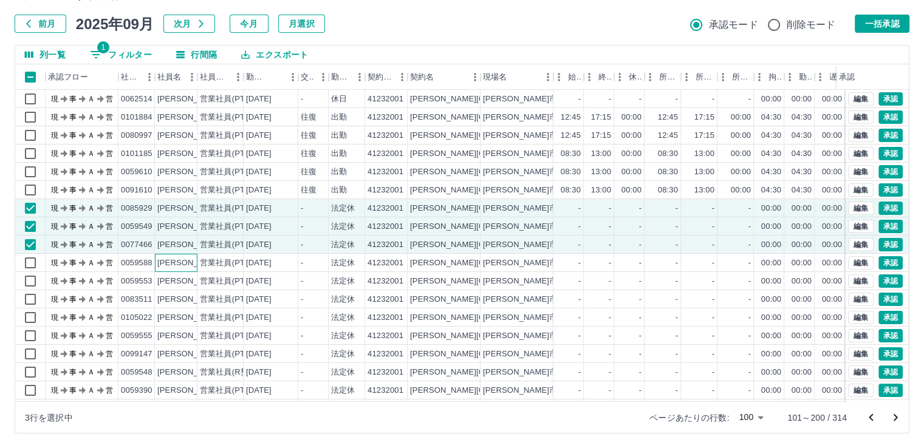
click at [186, 258] on div "[PERSON_NAME]" at bounding box center [190, 264] width 66 height 12
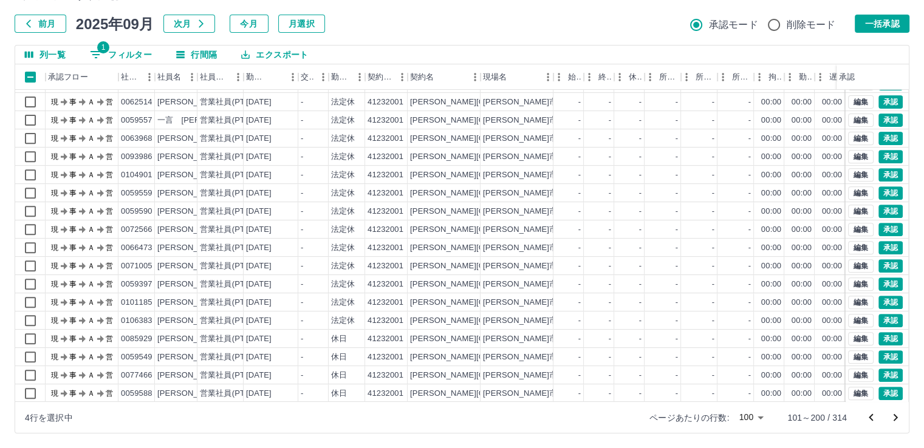
scroll to position [547, 0]
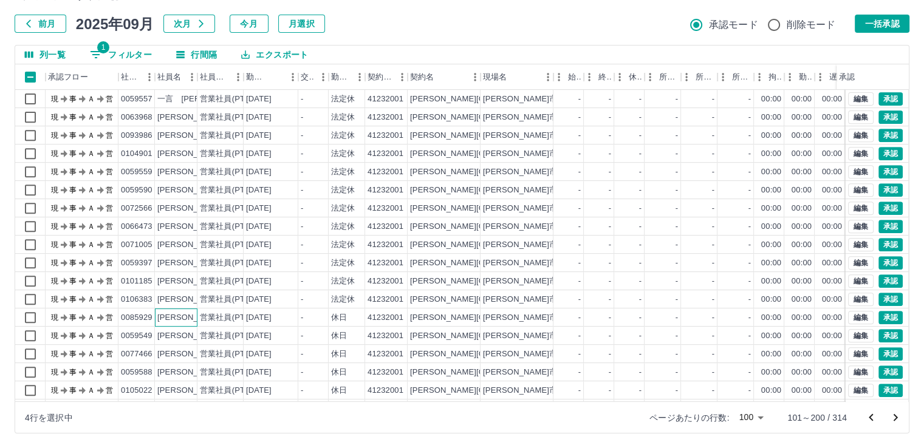
click at [180, 318] on div "[PERSON_NAME]" at bounding box center [190, 318] width 66 height 12
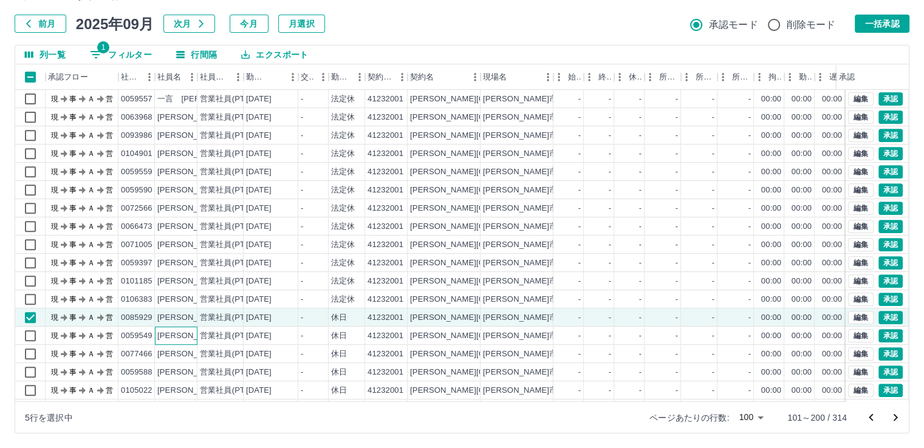
click at [183, 332] on div "[PERSON_NAME]" at bounding box center [190, 336] width 66 height 12
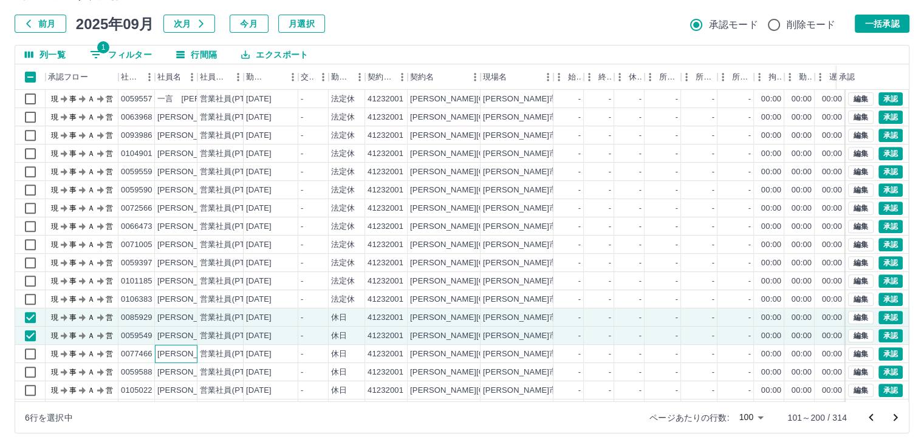
click at [184, 352] on div "[PERSON_NAME]" at bounding box center [190, 355] width 66 height 12
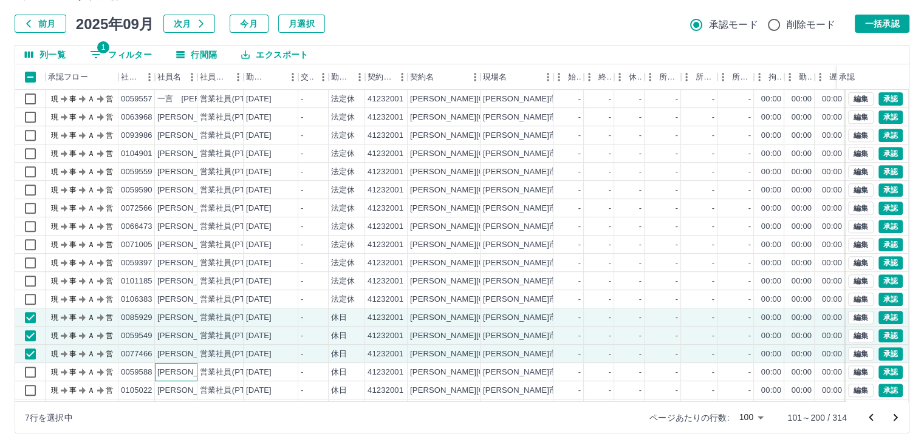
click at [185, 374] on div "[PERSON_NAME]" at bounding box center [190, 373] width 66 height 12
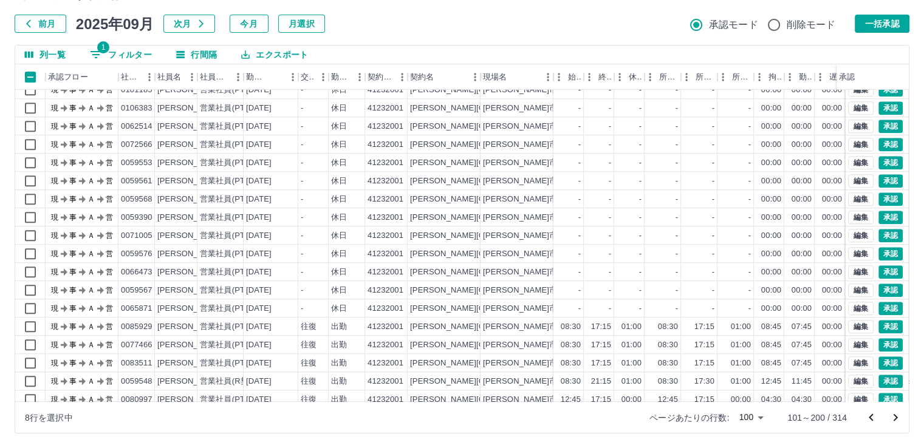
scroll to position [1215, 0]
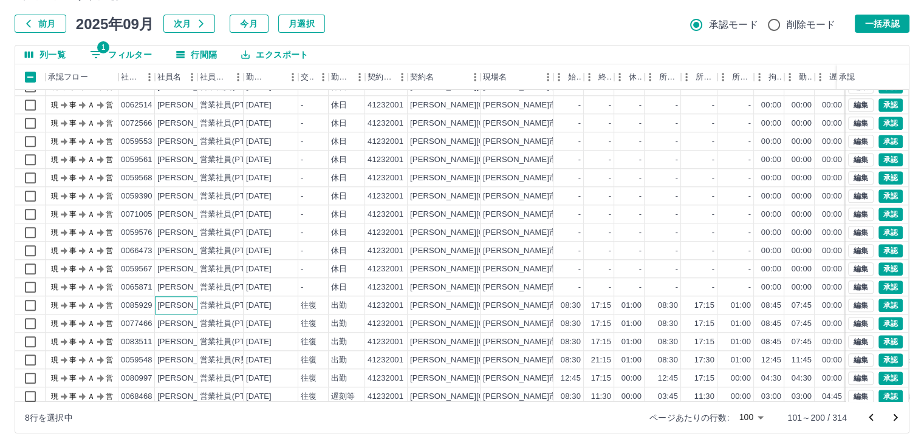
click at [183, 309] on div "[PERSON_NAME]" at bounding box center [190, 306] width 66 height 12
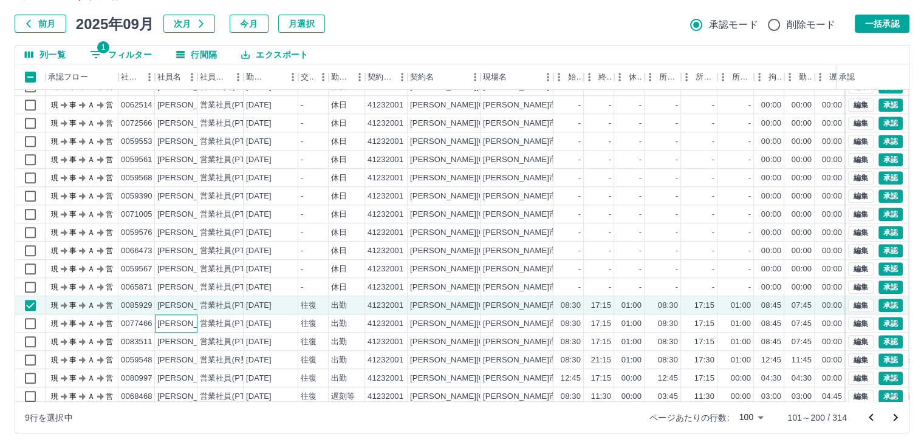
click at [185, 327] on div "[PERSON_NAME]" at bounding box center [190, 324] width 66 height 12
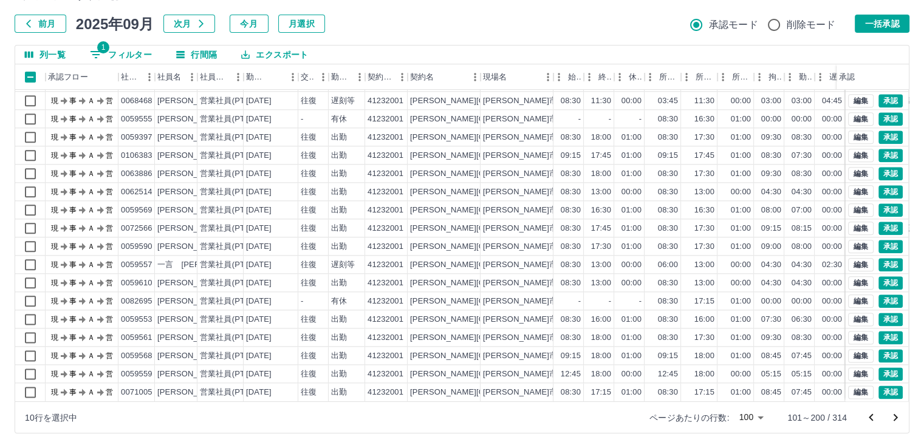
scroll to position [1519, 0]
click at [876, 26] on button "一括承認" at bounding box center [882, 24] width 55 height 18
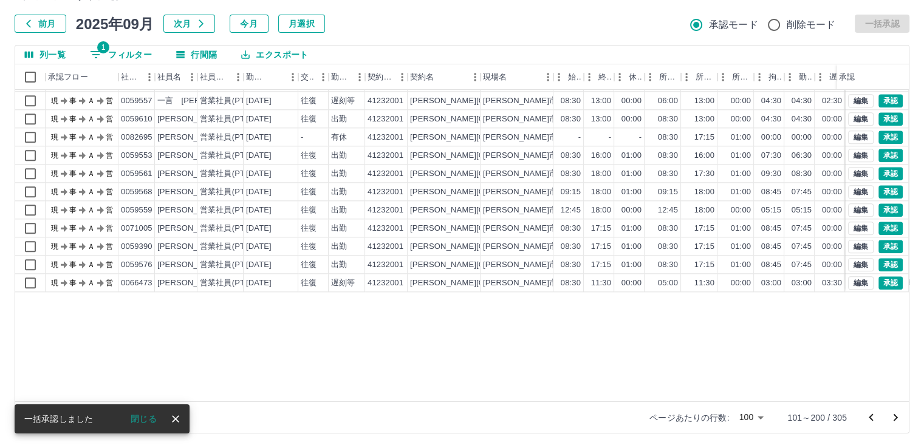
scroll to position [1356, 0]
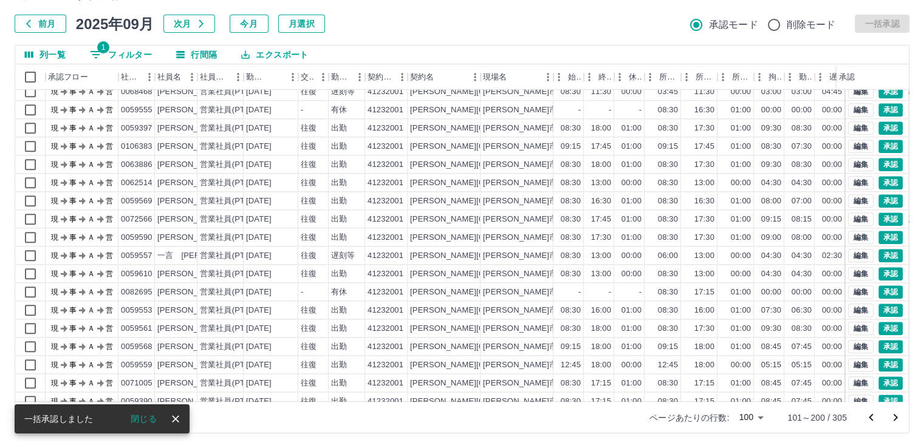
click at [148, 420] on button "閉じる" at bounding box center [144, 419] width 46 height 18
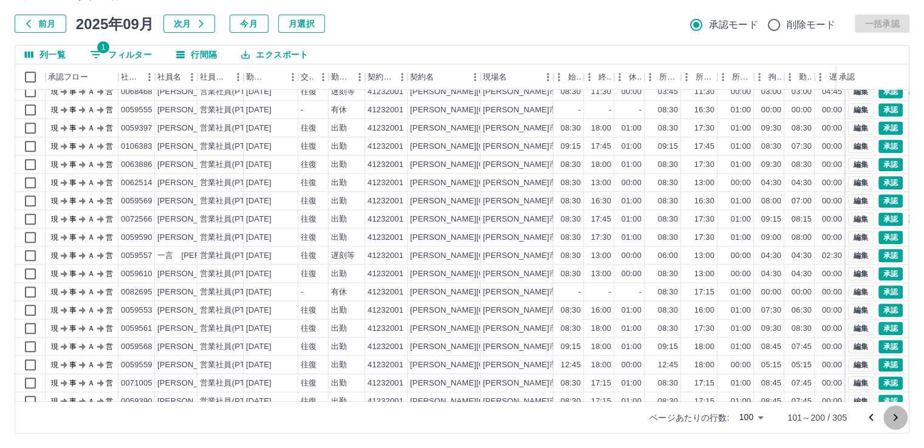
click at [892, 412] on icon "次のページへ" at bounding box center [895, 418] width 15 height 15
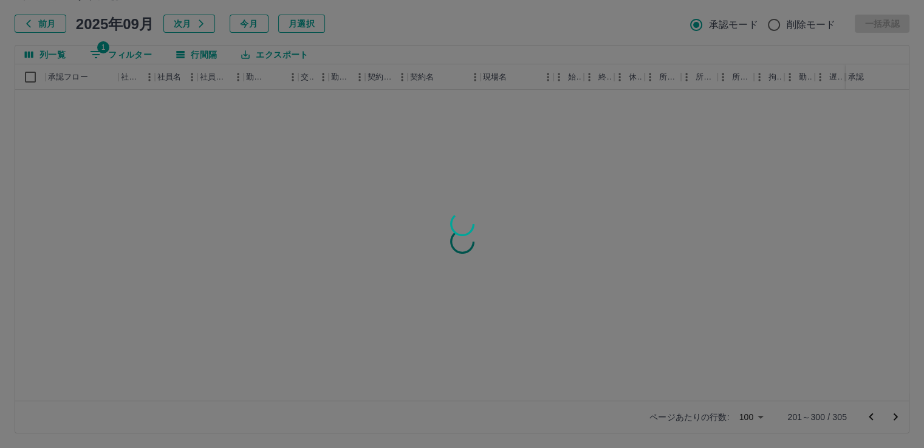
scroll to position [0, 0]
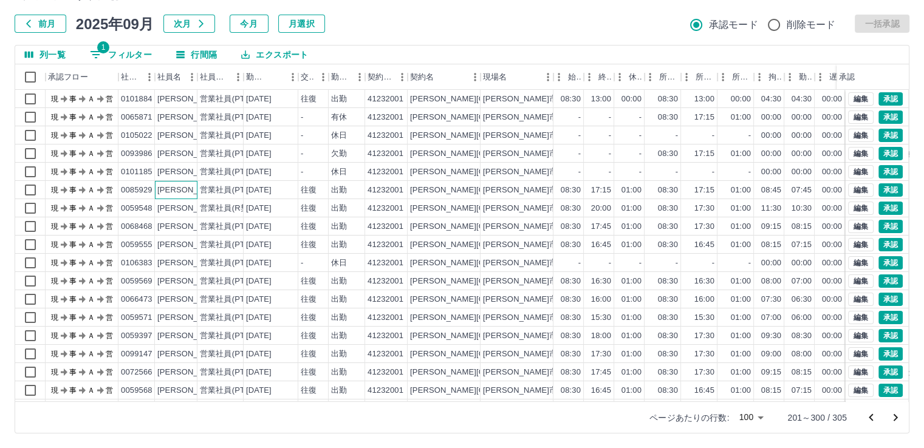
click at [185, 185] on div "[PERSON_NAME]" at bounding box center [190, 191] width 66 height 12
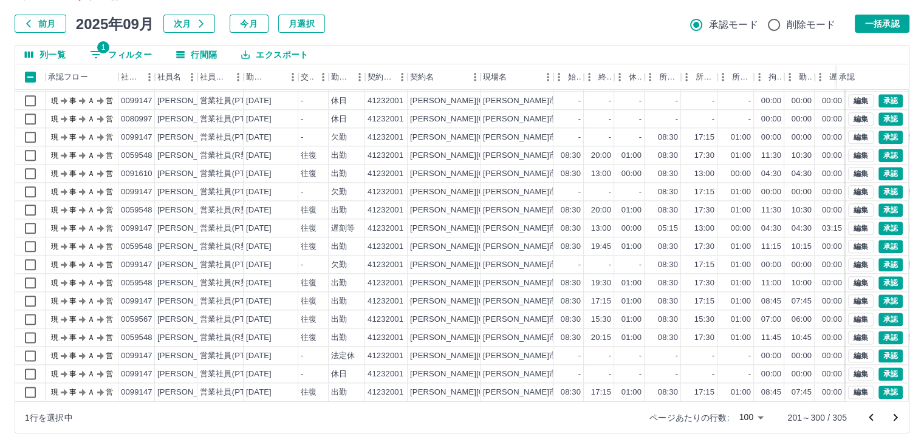
scroll to position [1519, 0]
click at [897, 18] on button "一括承認" at bounding box center [882, 24] width 55 height 18
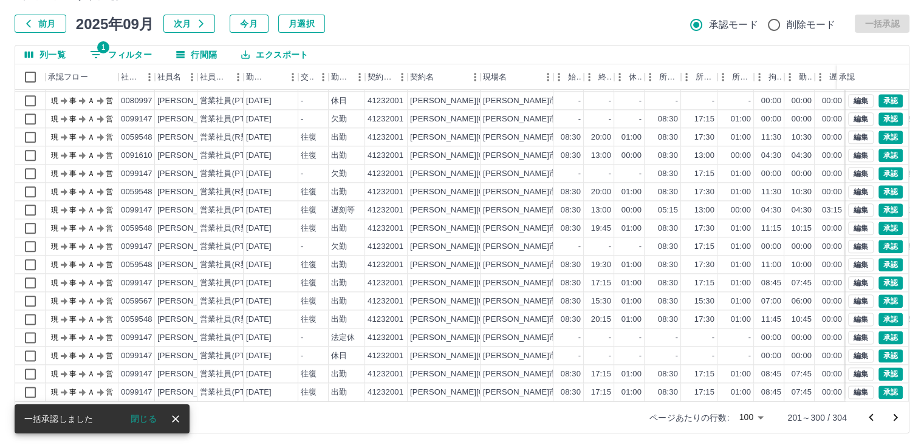
scroll to position [1501, 0]
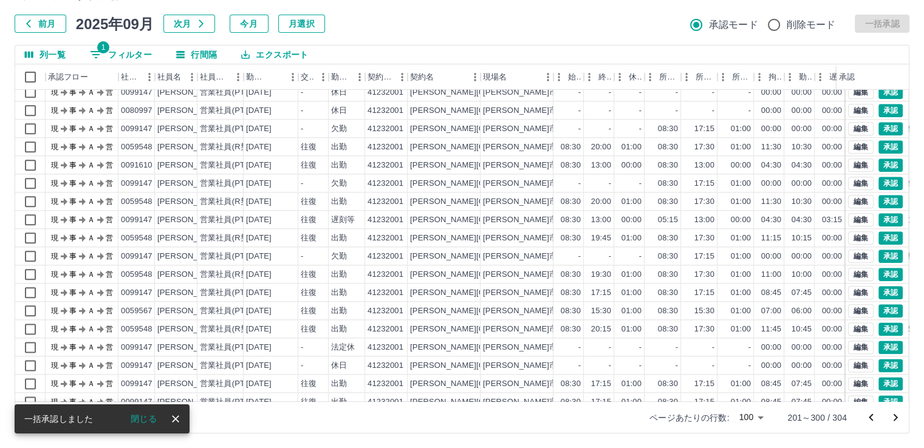
click at [156, 420] on button "閉じる" at bounding box center [144, 419] width 46 height 18
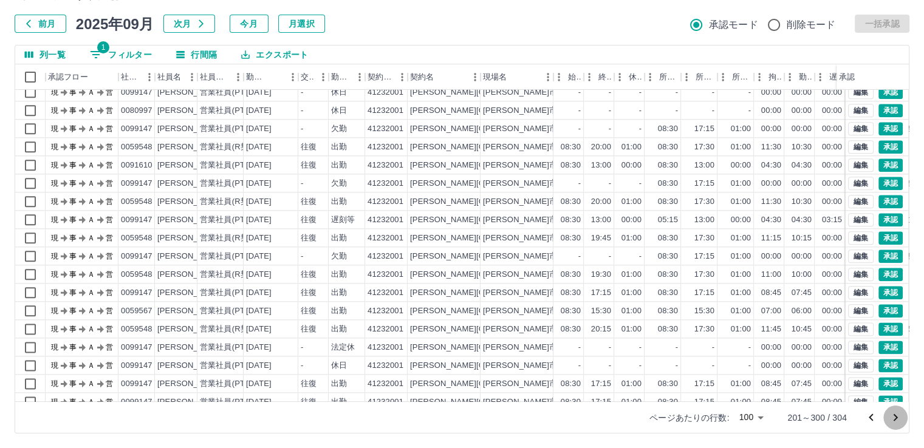
click at [894, 416] on icon "次のページへ" at bounding box center [895, 418] width 15 height 15
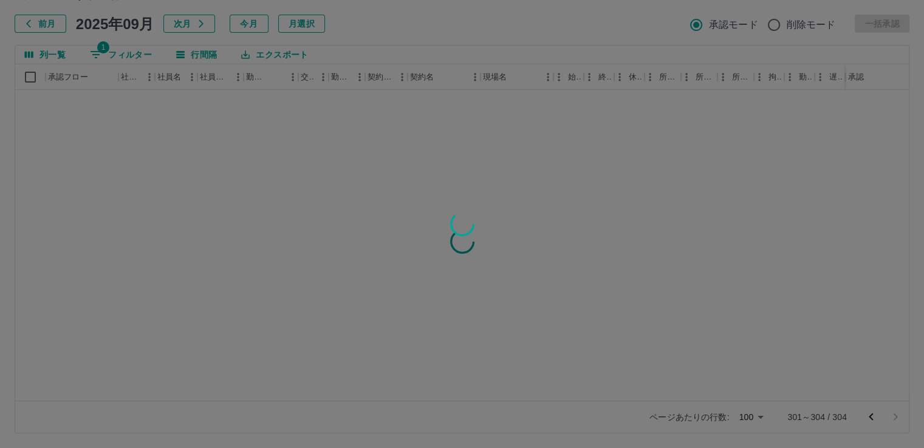
scroll to position [0, 0]
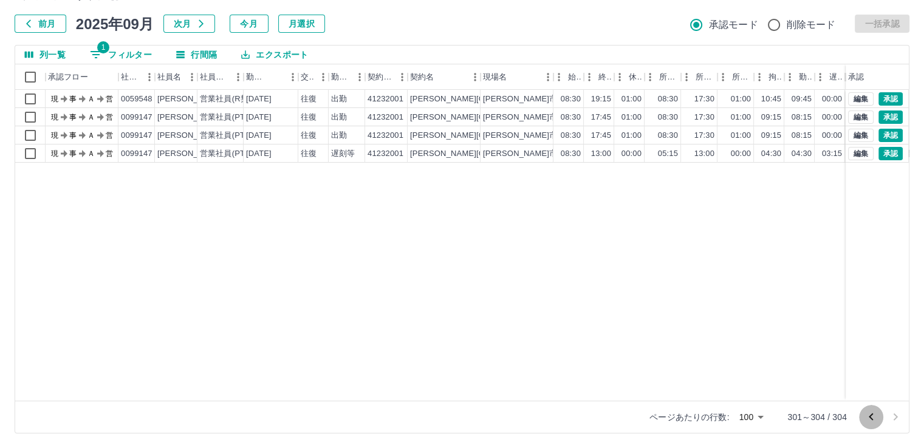
click at [874, 422] on icon "前のページへ" at bounding box center [871, 417] width 15 height 15
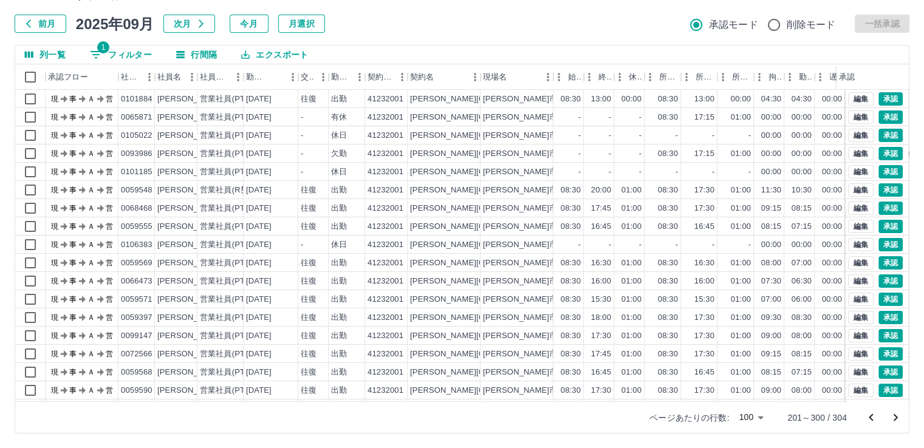
click at [874, 422] on icon "前のページへ" at bounding box center [871, 418] width 15 height 15
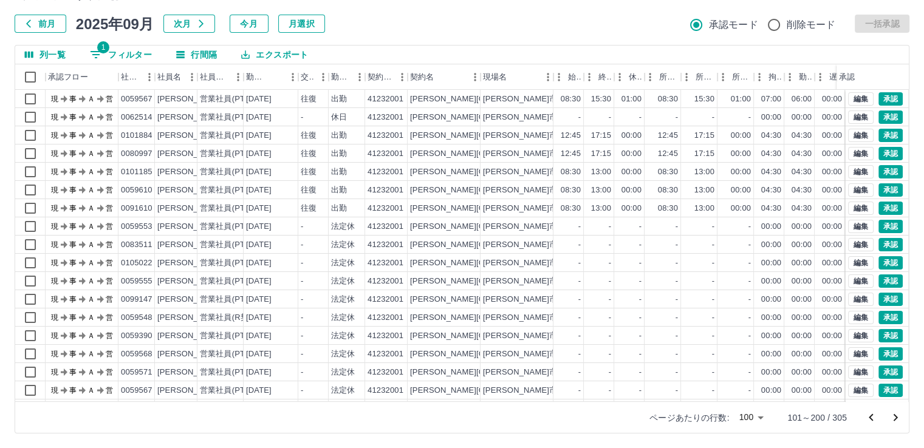
click at [874, 422] on icon "前のページへ" at bounding box center [871, 418] width 15 height 15
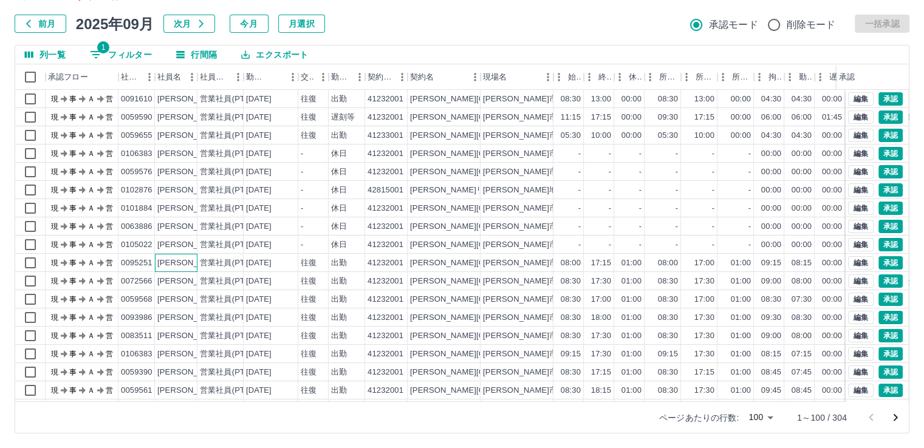
click at [185, 264] on div "[PERSON_NAME]" at bounding box center [190, 264] width 66 height 12
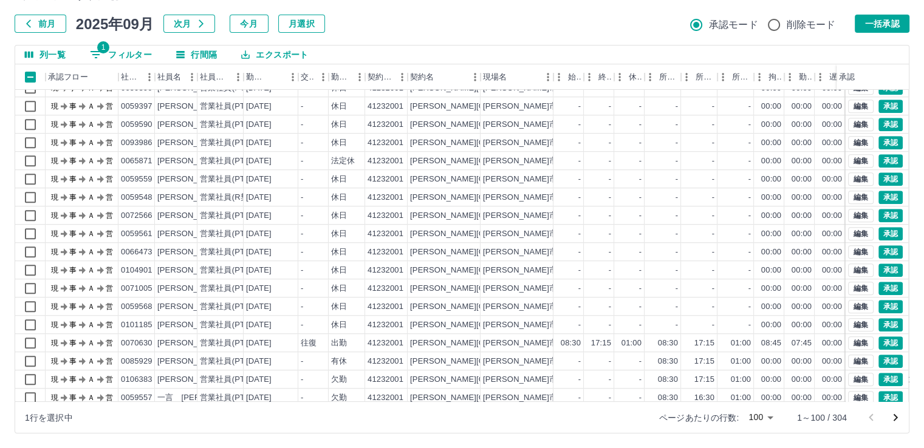
scroll to position [1033, 0]
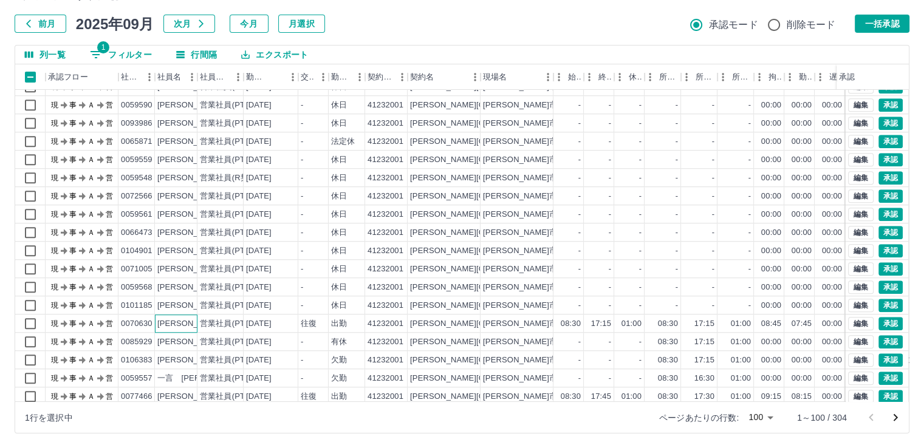
click at [184, 321] on div "[PERSON_NAME]" at bounding box center [190, 324] width 66 height 12
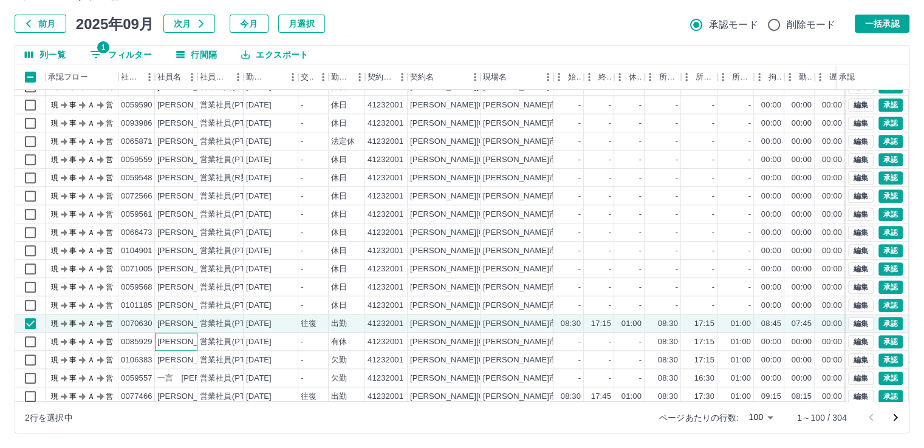
click at [183, 343] on div "[PERSON_NAME]" at bounding box center [190, 343] width 66 height 12
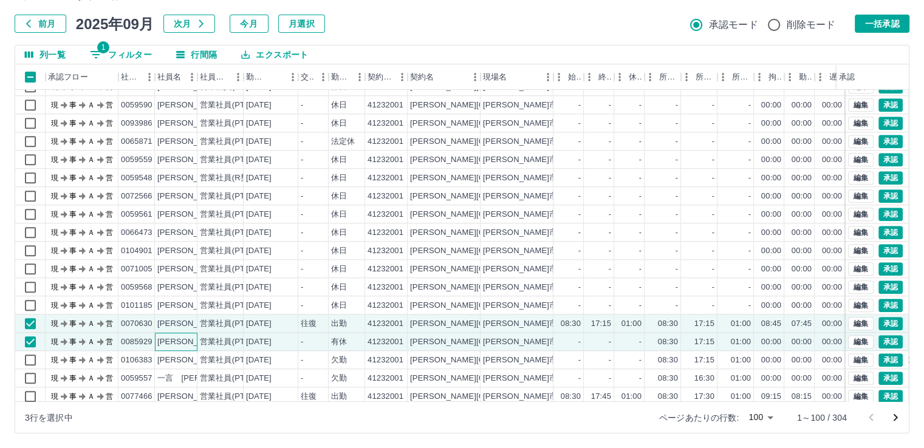
scroll to position [1093, 0]
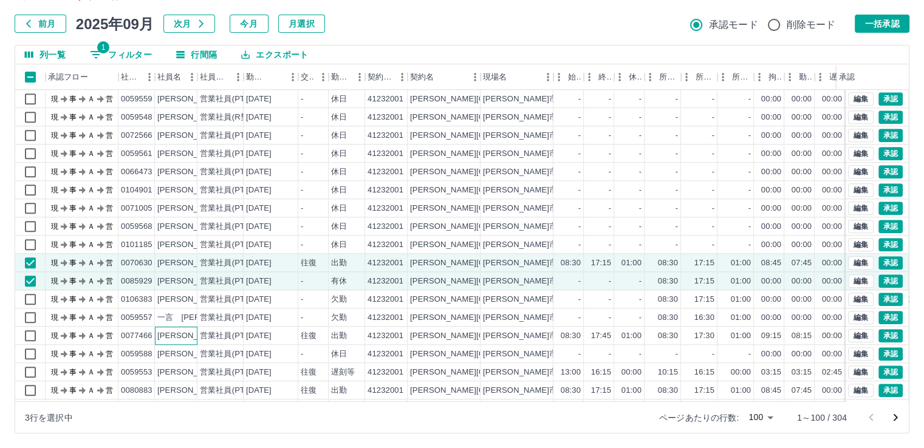
click at [192, 335] on div "[PERSON_NAME]" at bounding box center [190, 336] width 66 height 12
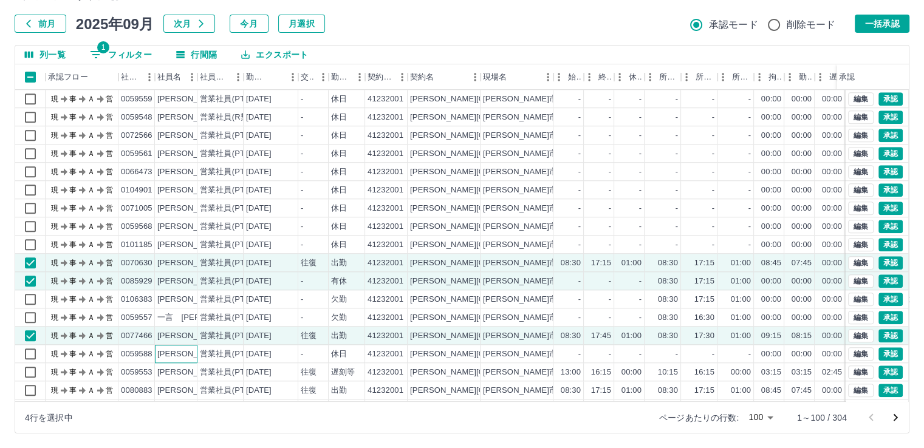
click at [191, 351] on div "[PERSON_NAME]" at bounding box center [190, 355] width 66 height 12
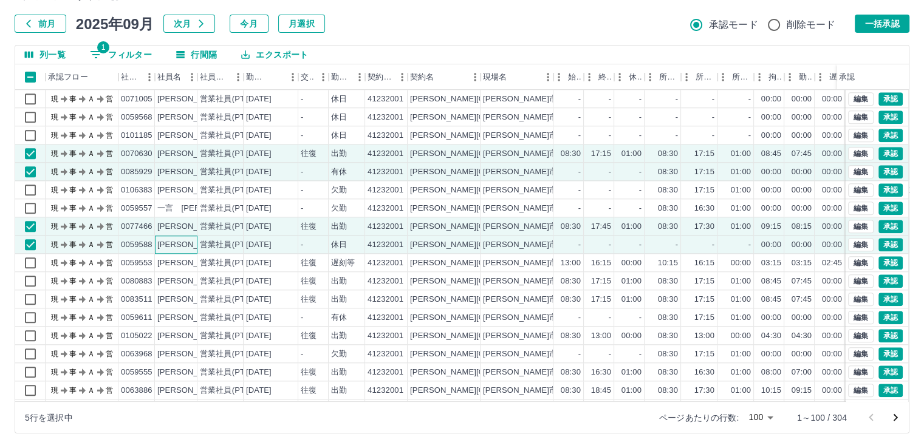
scroll to position [1215, 0]
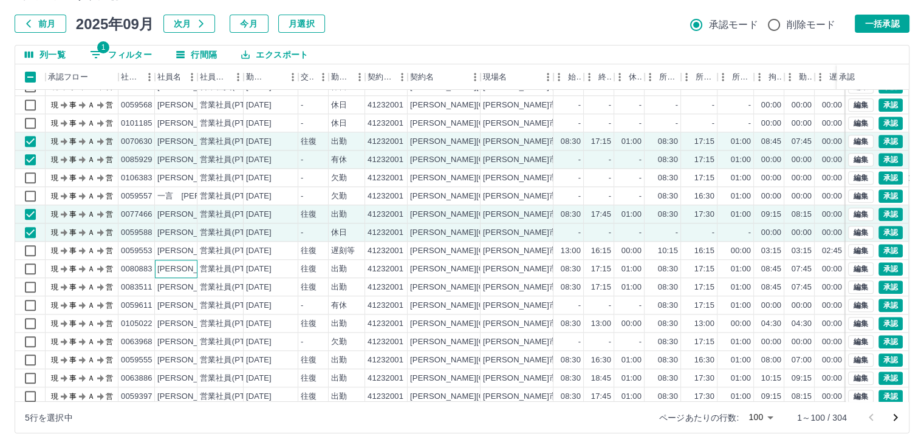
click at [187, 269] on div "[PERSON_NAME]" at bounding box center [190, 270] width 66 height 12
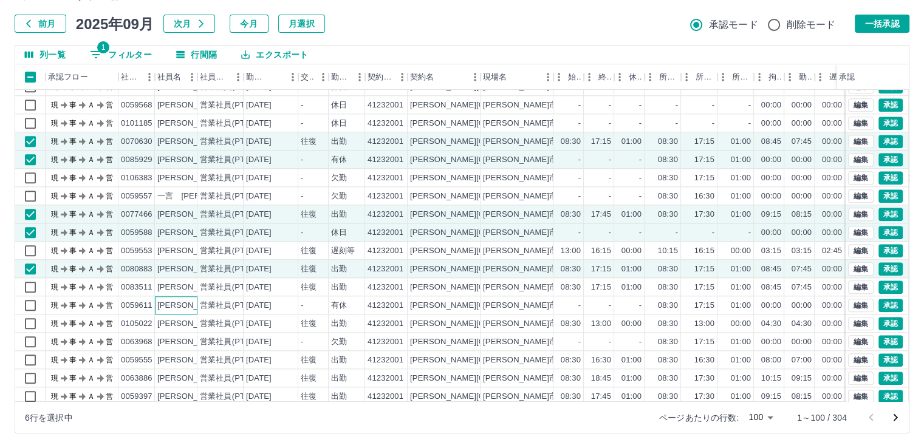
click at [188, 303] on div "[PERSON_NAME]" at bounding box center [190, 306] width 66 height 12
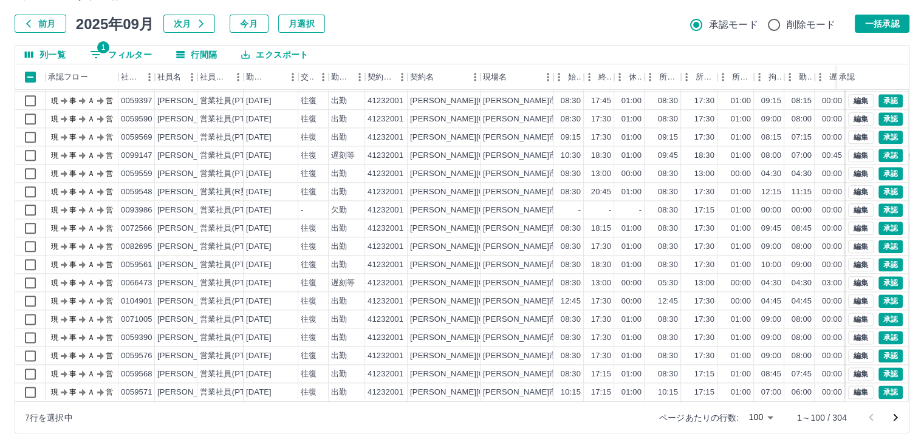
scroll to position [1519, 0]
click at [882, 26] on button "一括承認" at bounding box center [882, 24] width 55 height 18
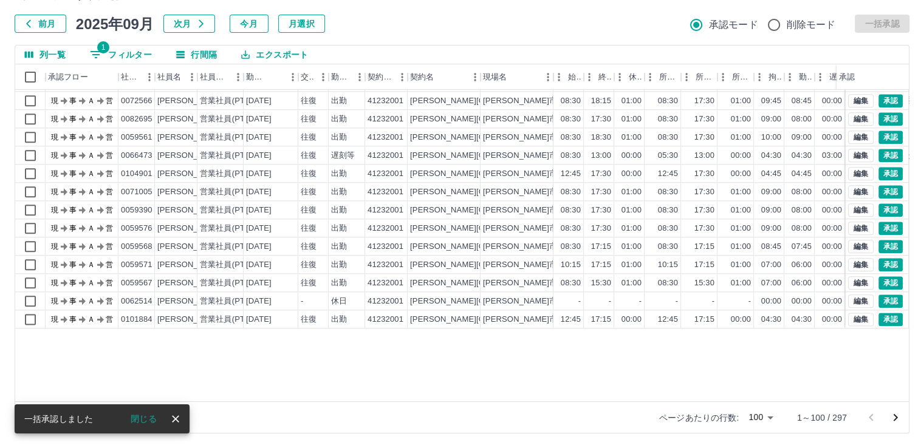
scroll to position [1392, 0]
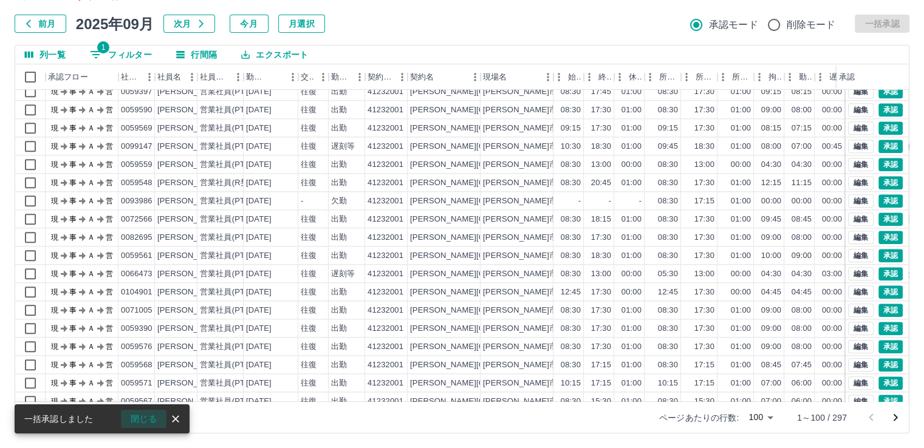
click at [148, 425] on button "閉じる" at bounding box center [144, 419] width 46 height 18
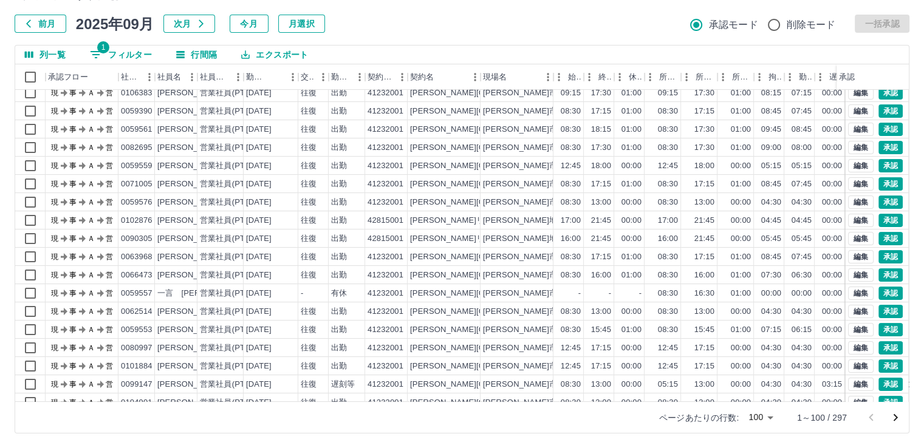
scroll to position [0, 0]
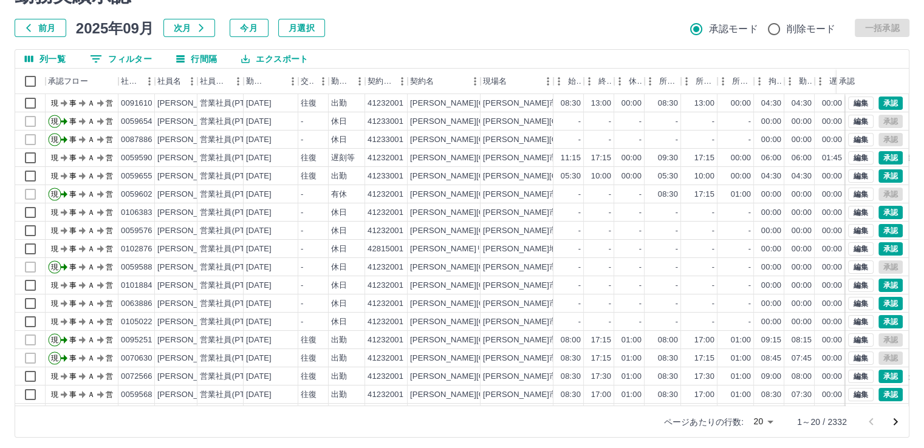
scroll to position [61, 0]
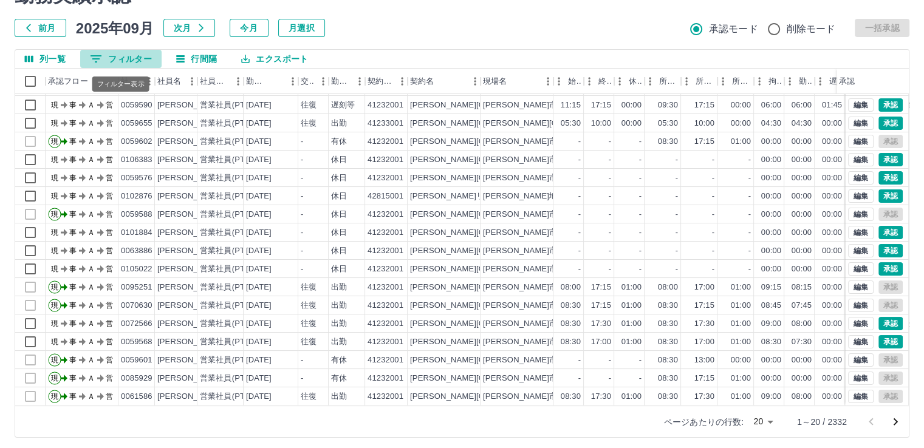
click at [131, 58] on button "0 フィルター" at bounding box center [120, 59] width 81 height 18
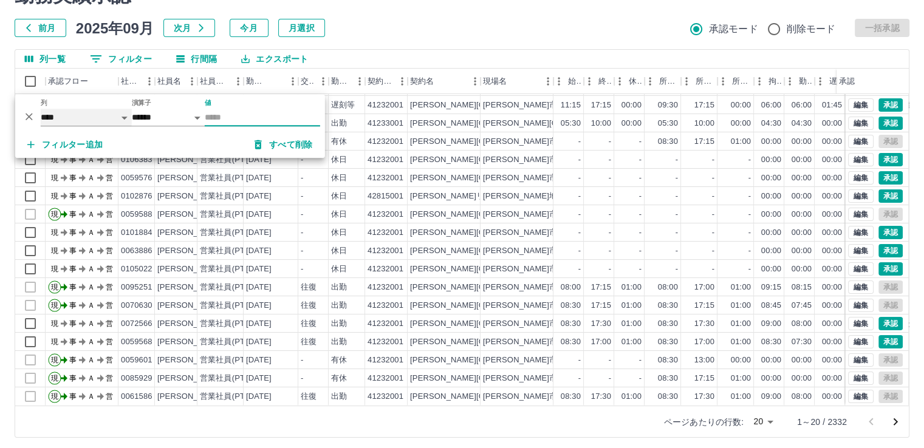
click at [86, 120] on select "**** *** **** *** *** **** ***** *** *** ** ** ** **** **** **** ** ** *** ****…" at bounding box center [86, 118] width 91 height 18
click at [41, 109] on select "**** *** **** *** *** **** ***** *** *** ** ** ** **** **** **** ** ** *** ****…" at bounding box center [86, 118] width 91 height 18
select select "**********"
select select "*****"
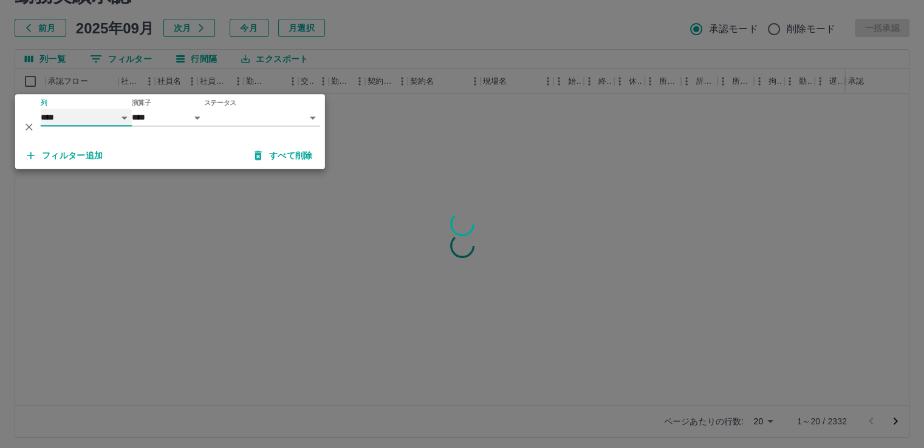
scroll to position [0, 0]
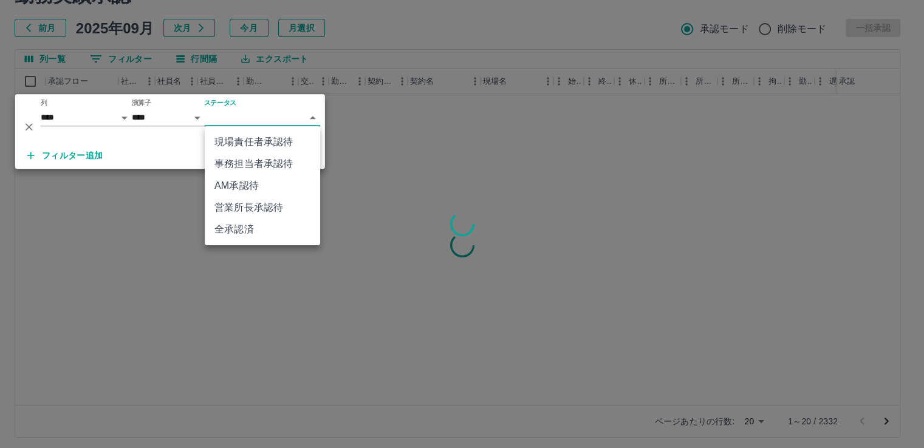
click at [240, 115] on body "SDH勤怠 本澤　良久 勤務実績承認 前月 2025年09月 次月 今月 月選択 承認モード 削除モード 一括承認 列一覧 0 フィルター 行間隔 エクスポー…" at bounding box center [462, 195] width 924 height 513
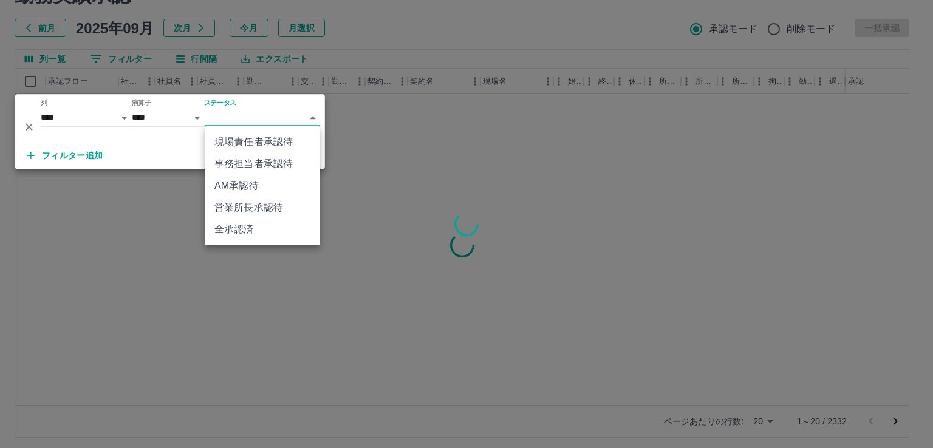
click at [248, 142] on li "現場責任者承認待" at bounding box center [262, 142] width 115 height 22
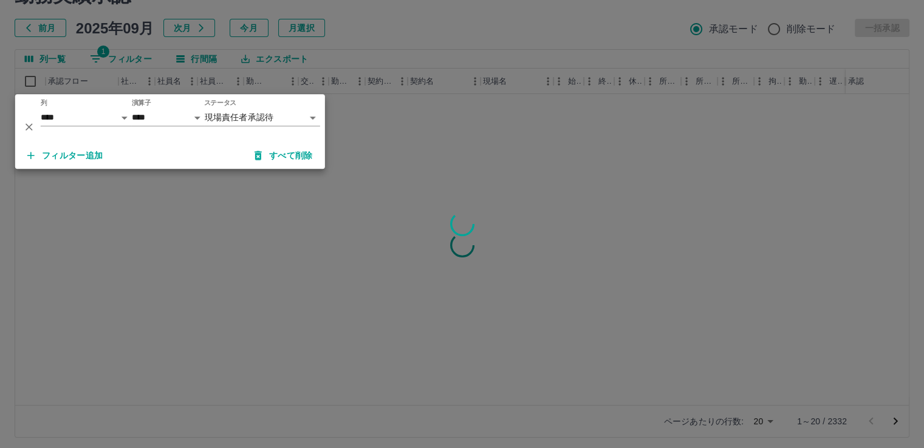
click at [413, 40] on div at bounding box center [462, 224] width 924 height 448
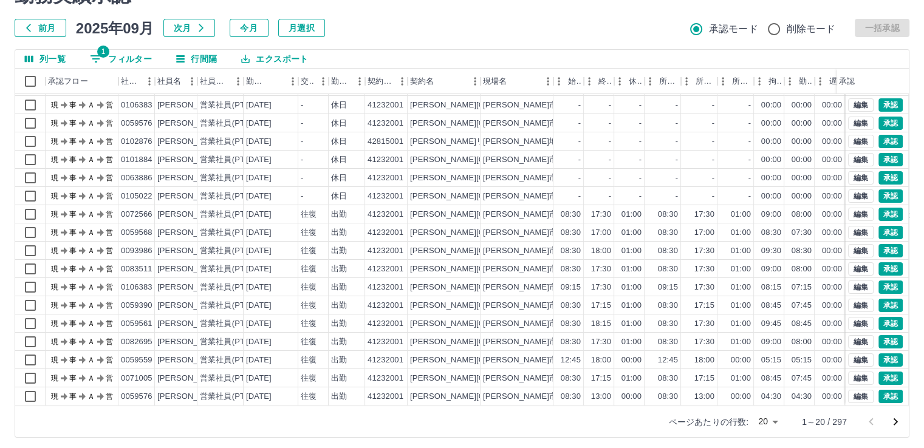
scroll to position [66, 0]
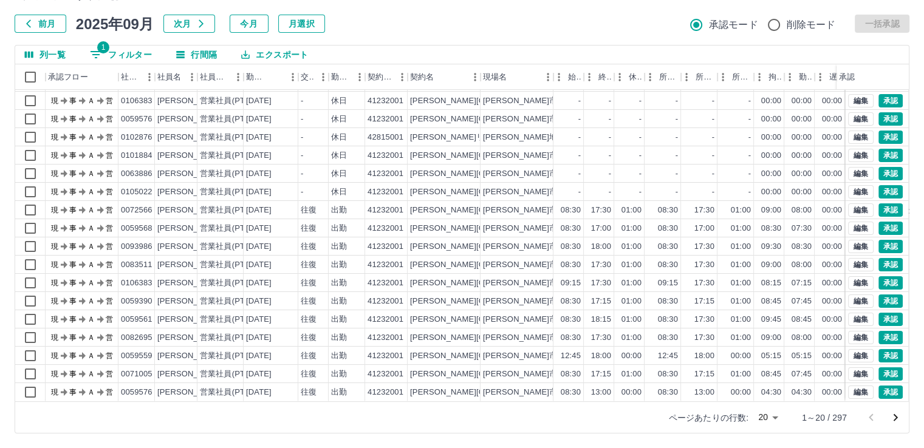
click at [775, 416] on body "SDH勤怠 本澤　良久 勤務実績承認 前月 2025年09月 次月 今月 月選択 承認モード 削除モード 一括承認 列一覧 1 フィルター 行間隔 エクスポー…" at bounding box center [462, 191] width 924 height 513
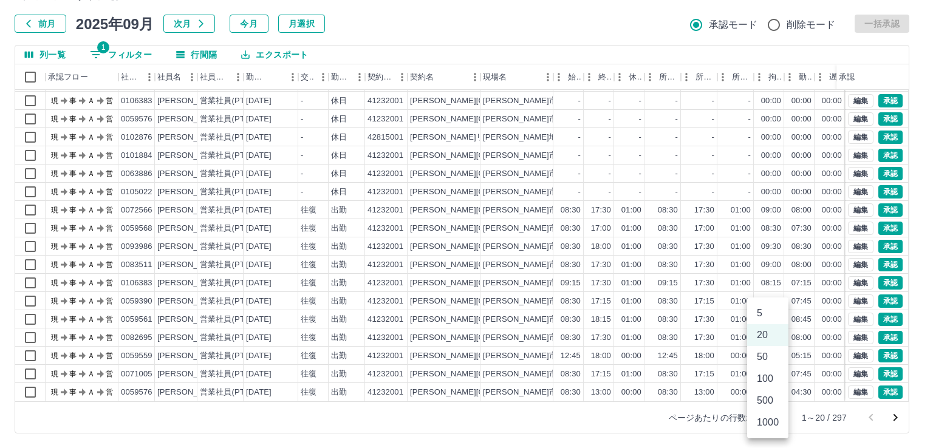
click at [770, 382] on li "100" at bounding box center [767, 379] width 41 height 22
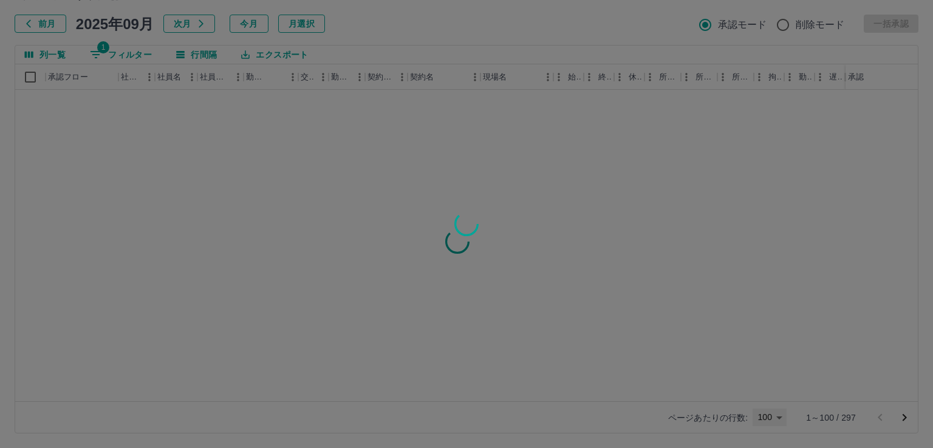
type input "***"
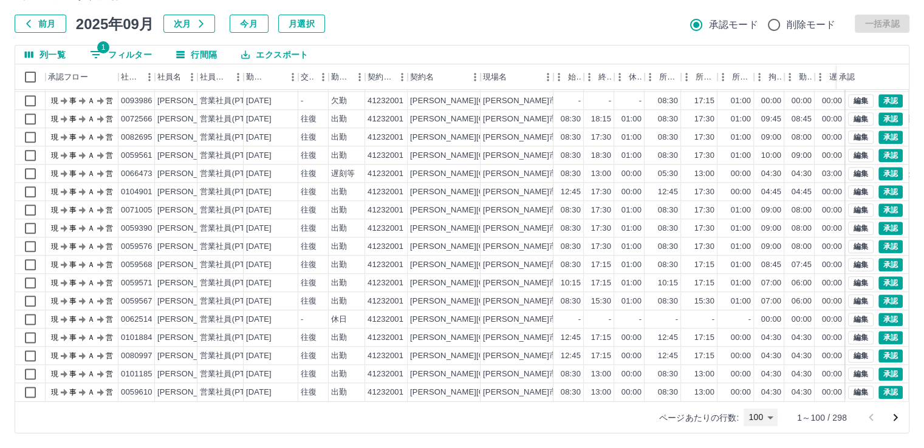
scroll to position [1519, 0]
click at [129, 54] on button "1 フィルター" at bounding box center [120, 55] width 81 height 18
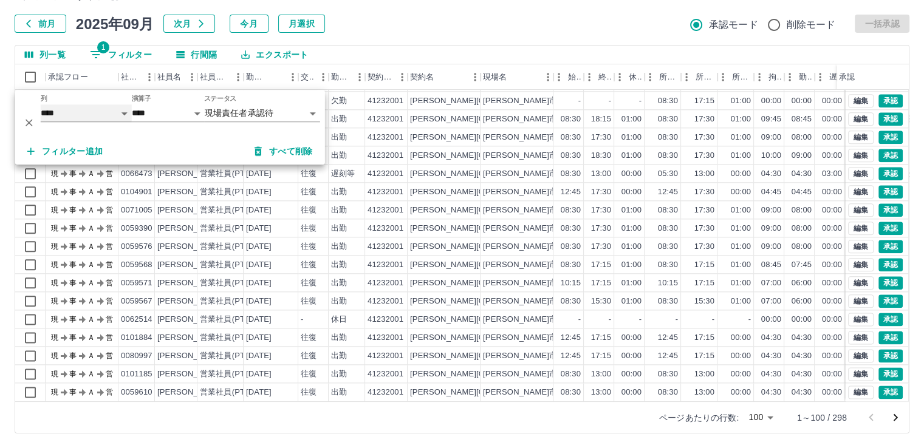
click at [115, 113] on select "**** *** **** *** *** **** ***** *** *** ** ** ** **** **** **** ** ** *** ****…" at bounding box center [86, 113] width 91 height 18
click at [41, 104] on select "**** *** **** *** *** **** ***** *** *** ** ** ** **** **** **** ** ** *** ****…" at bounding box center [86, 113] width 91 height 18
select select "**********"
select select "********"
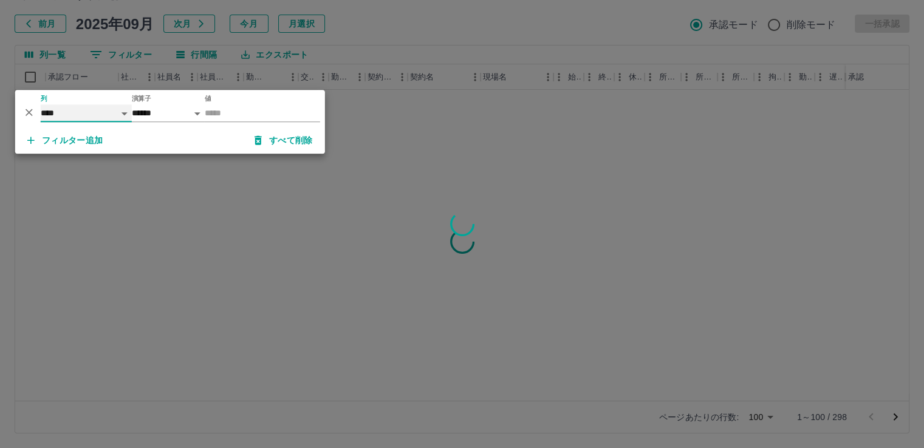
scroll to position [0, 0]
click at [226, 109] on input "値" at bounding box center [262, 113] width 115 height 18
type input "*******"
click at [380, 21] on div at bounding box center [462, 224] width 924 height 448
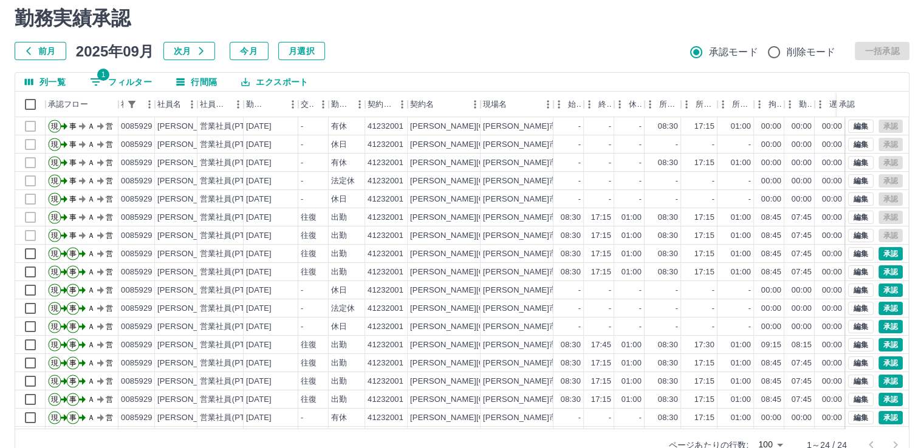
scroll to position [66, 0]
